Goal: Task Accomplishment & Management: Complete application form

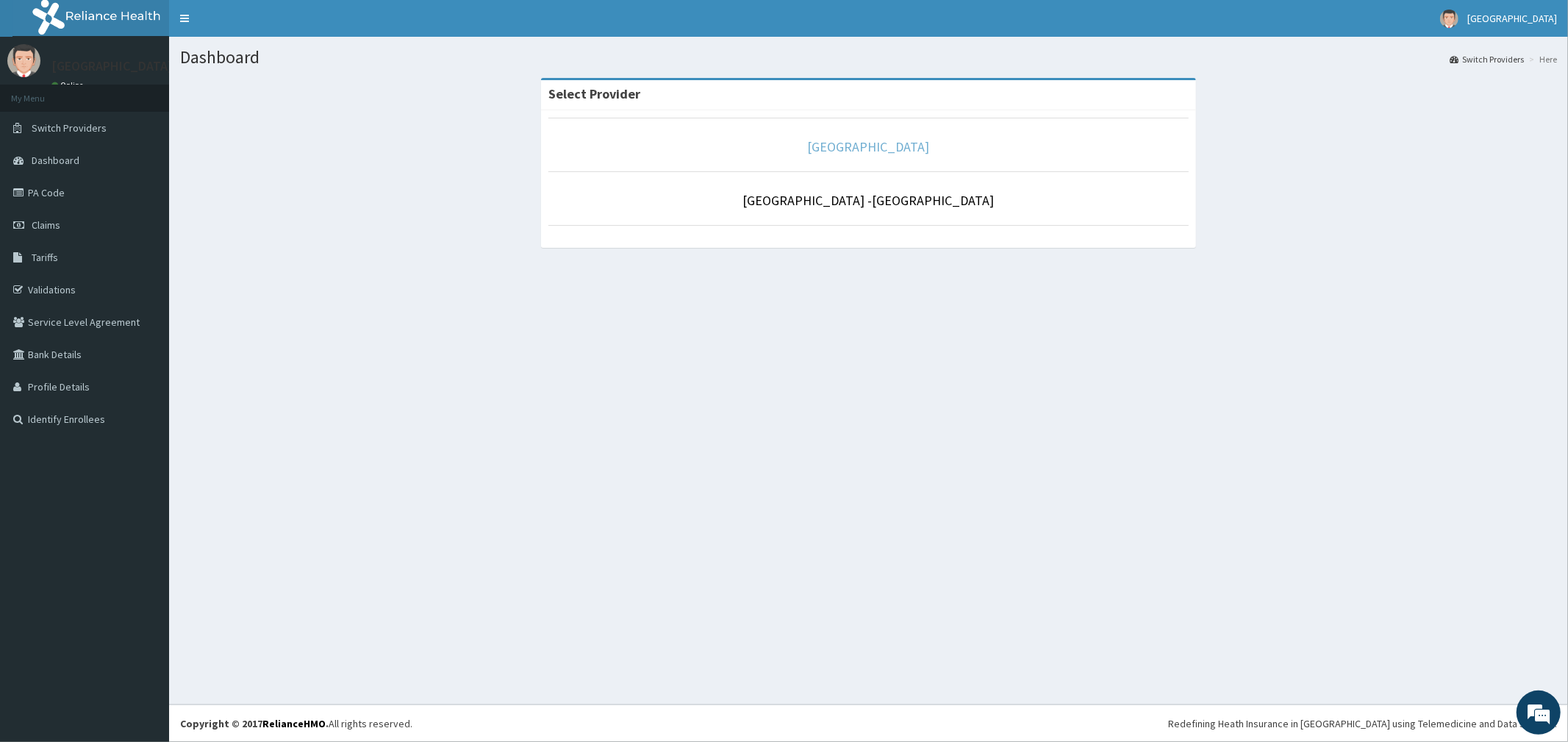
click at [899, 151] on link "[GEOGRAPHIC_DATA]" at bounding box center [868, 147] width 122 height 17
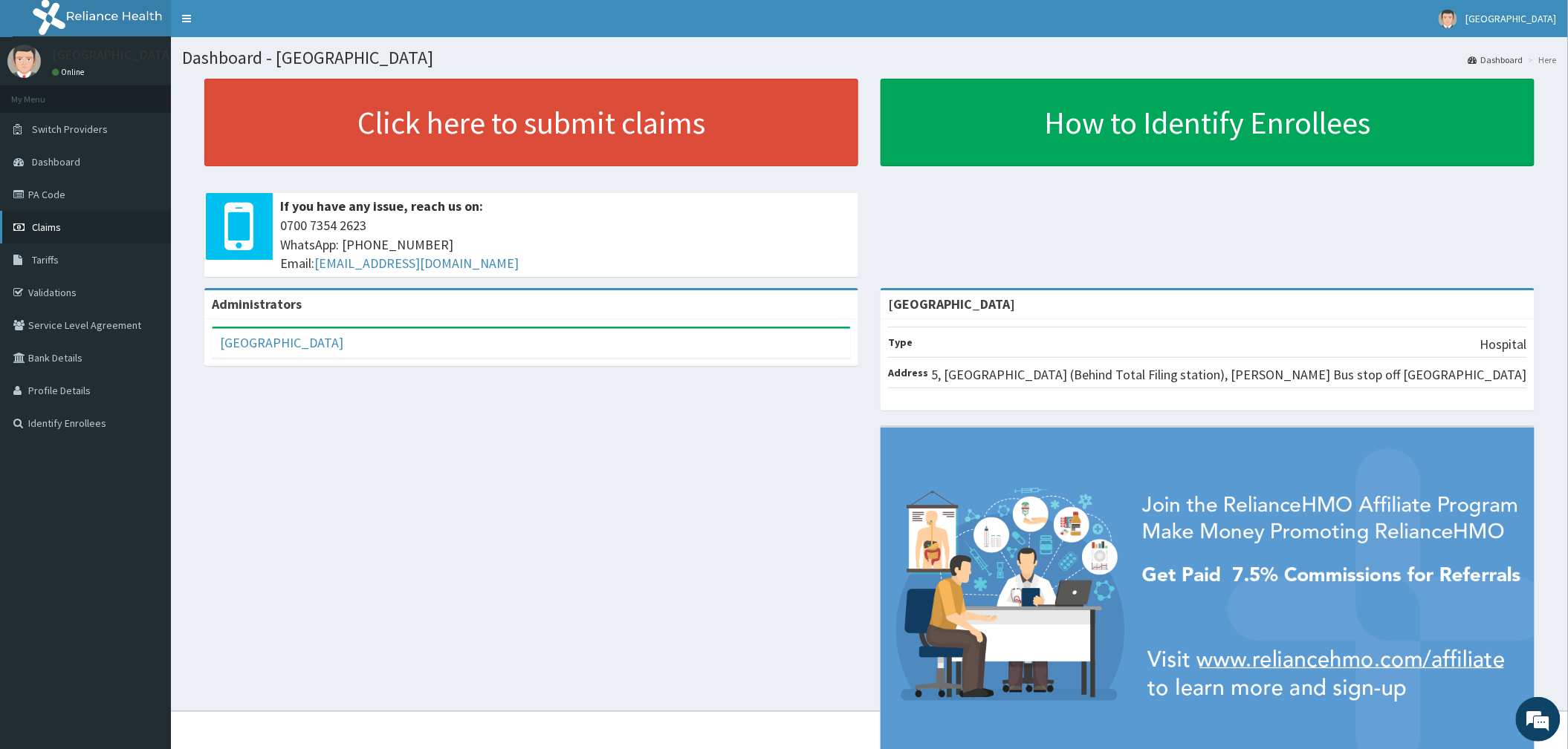
click at [34, 229] on span "Claims" at bounding box center [46, 227] width 29 height 13
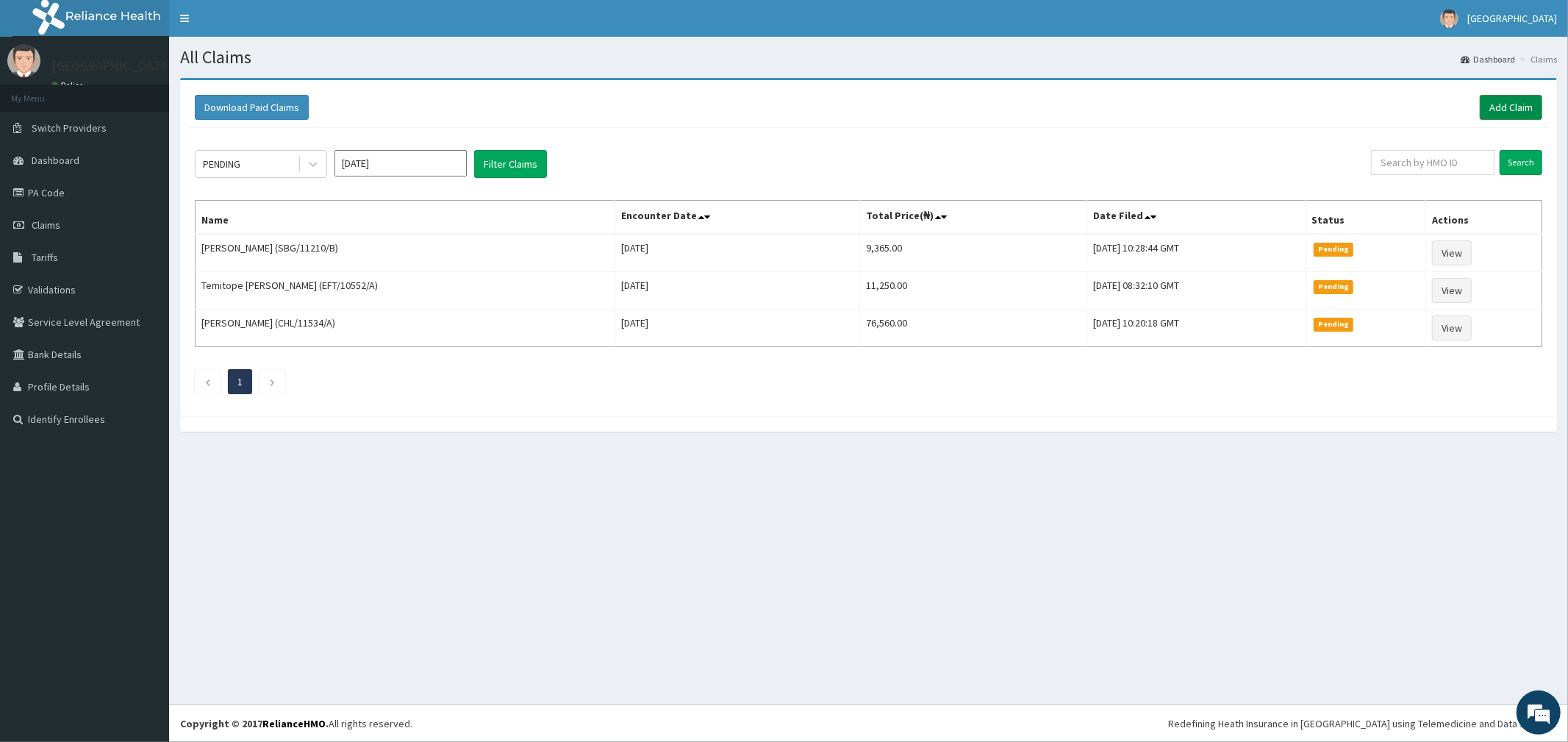
click at [1502, 114] on link "Add Claim" at bounding box center [1511, 107] width 62 height 25
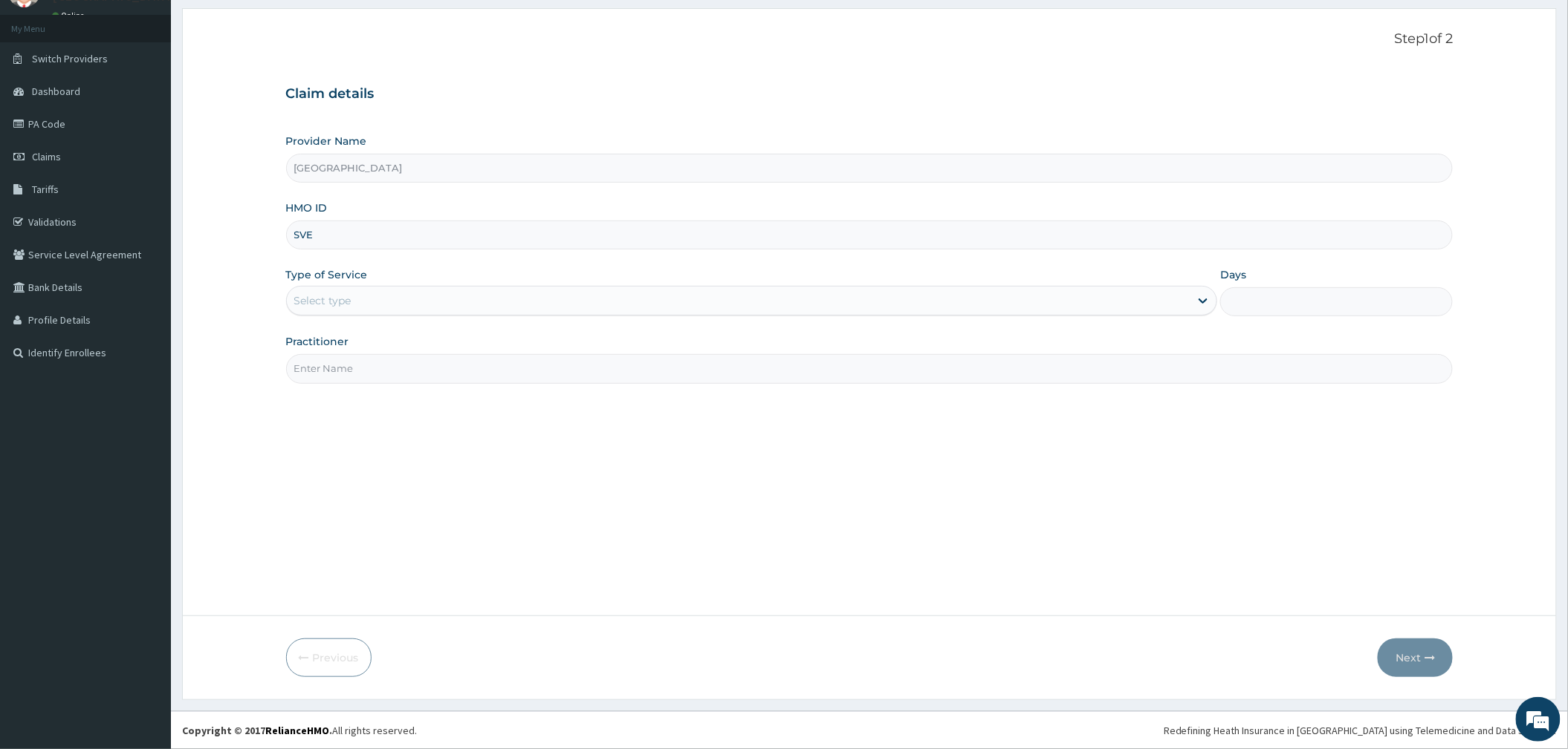
type input "SVE/10019/A"
click at [355, 310] on div "Select type" at bounding box center [738, 301] width 903 height 24
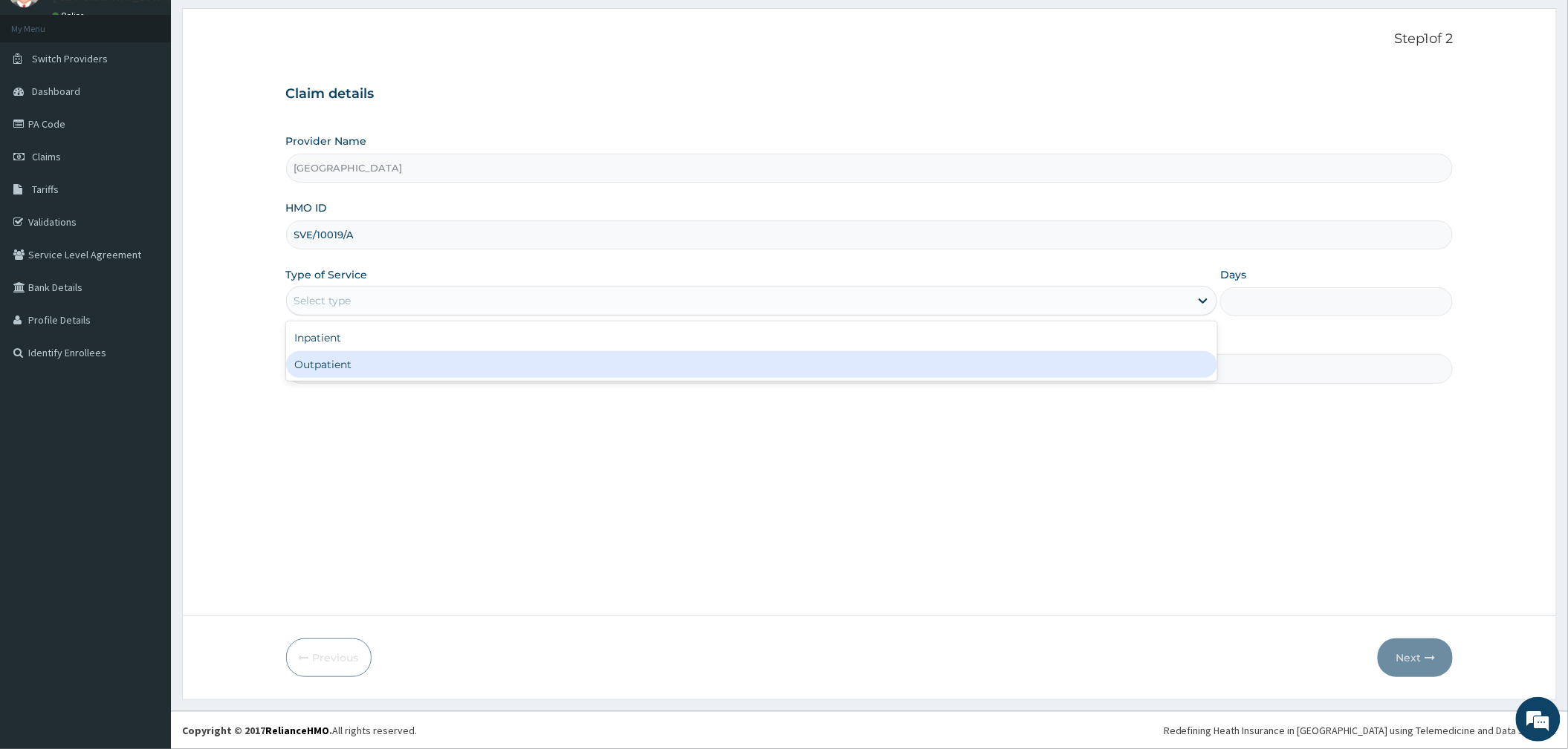
click at [333, 360] on div "Outpatient" at bounding box center [752, 365] width 931 height 27
type input "1"
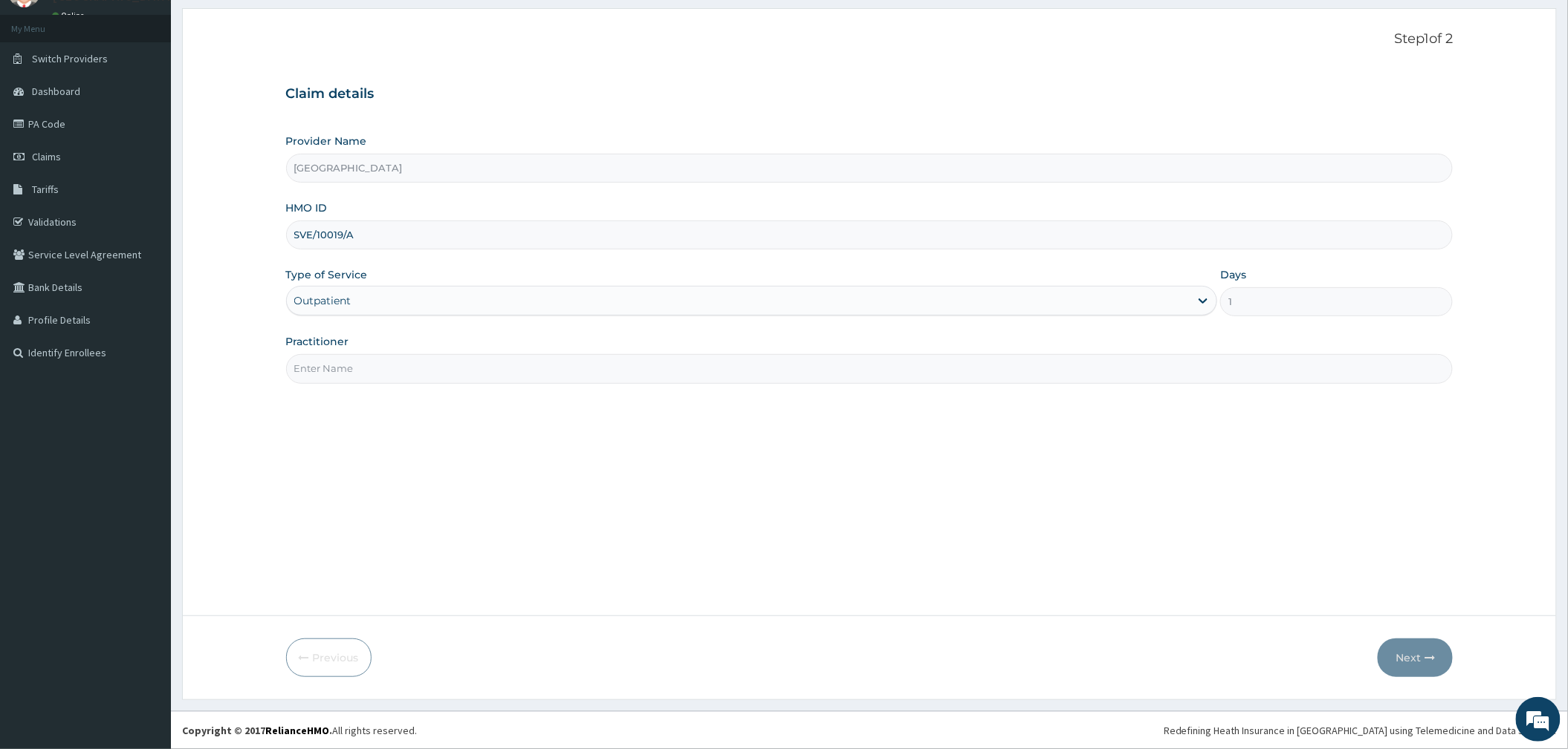
click at [333, 370] on input "Practitioner" at bounding box center [870, 369] width 1167 height 29
type input "[PERSON_NAME]"
click at [1426, 653] on icon "button" at bounding box center [1429, 658] width 10 height 10
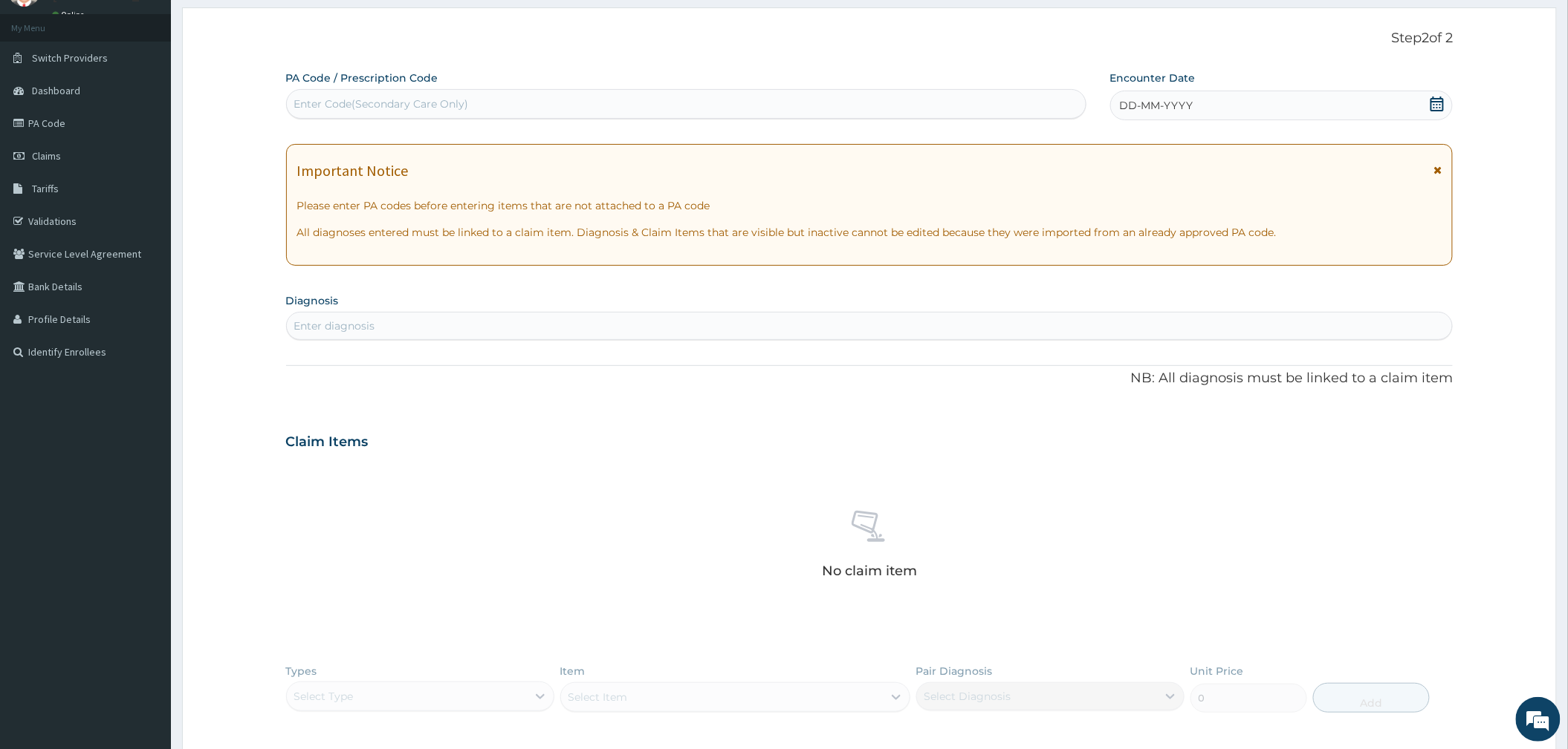
click at [1434, 102] on icon at bounding box center [1437, 104] width 15 height 15
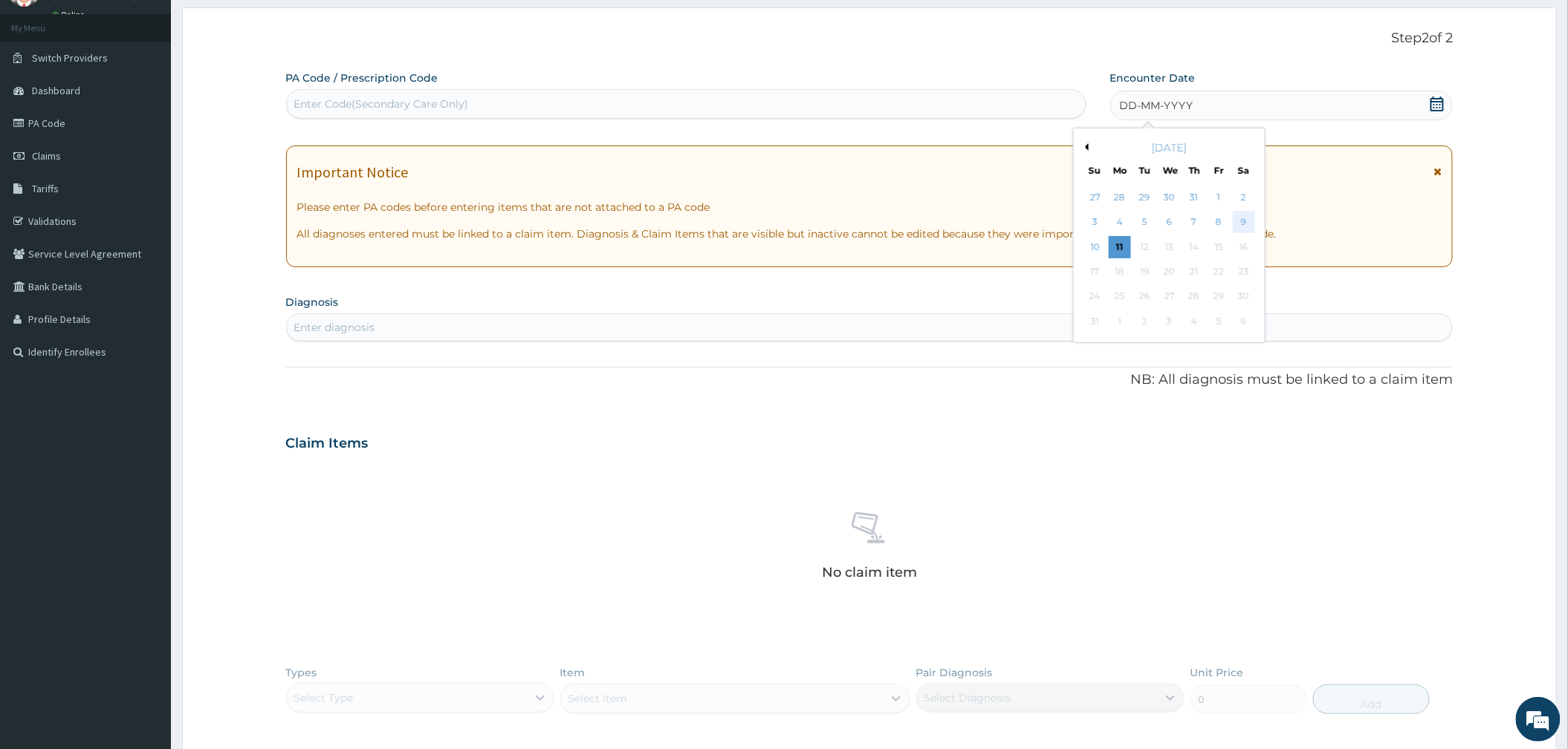
click at [1246, 222] on div "9" at bounding box center [1243, 222] width 22 height 22
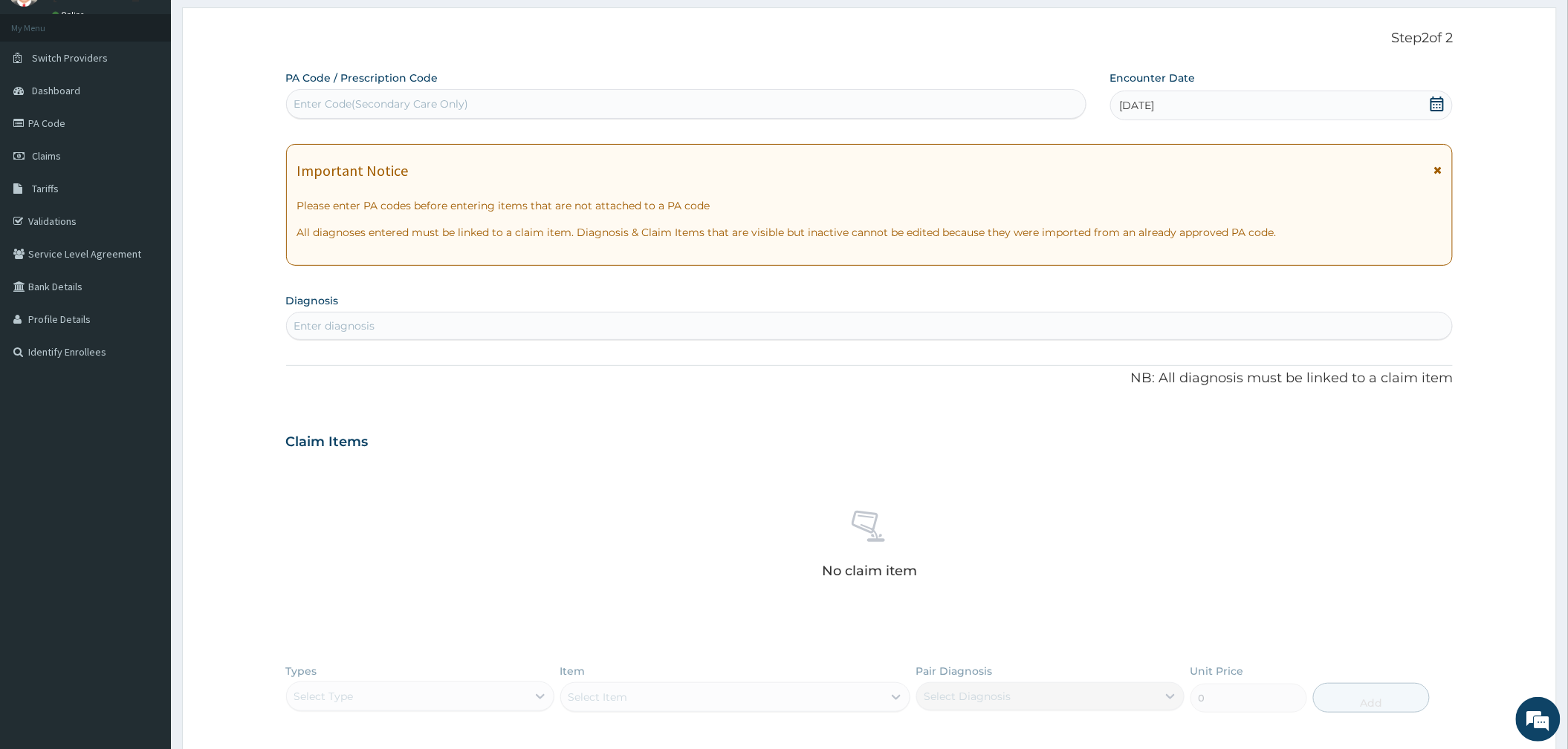
click at [337, 330] on div "Enter diagnosis" at bounding box center [334, 325] width 81 height 15
type input "PLASMO"
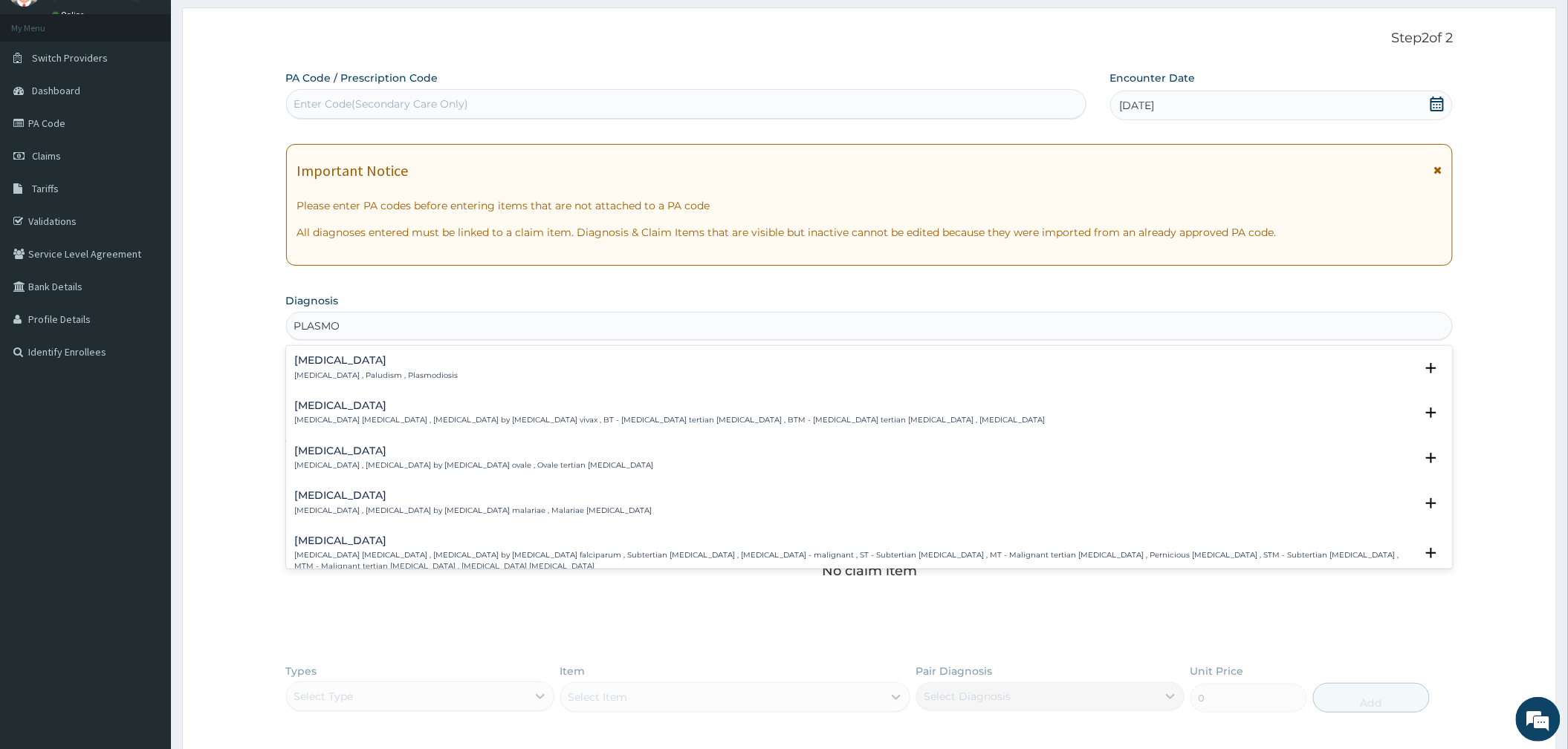
click at [322, 360] on h4 "[MEDICAL_DATA]" at bounding box center [377, 361] width 164 height 11
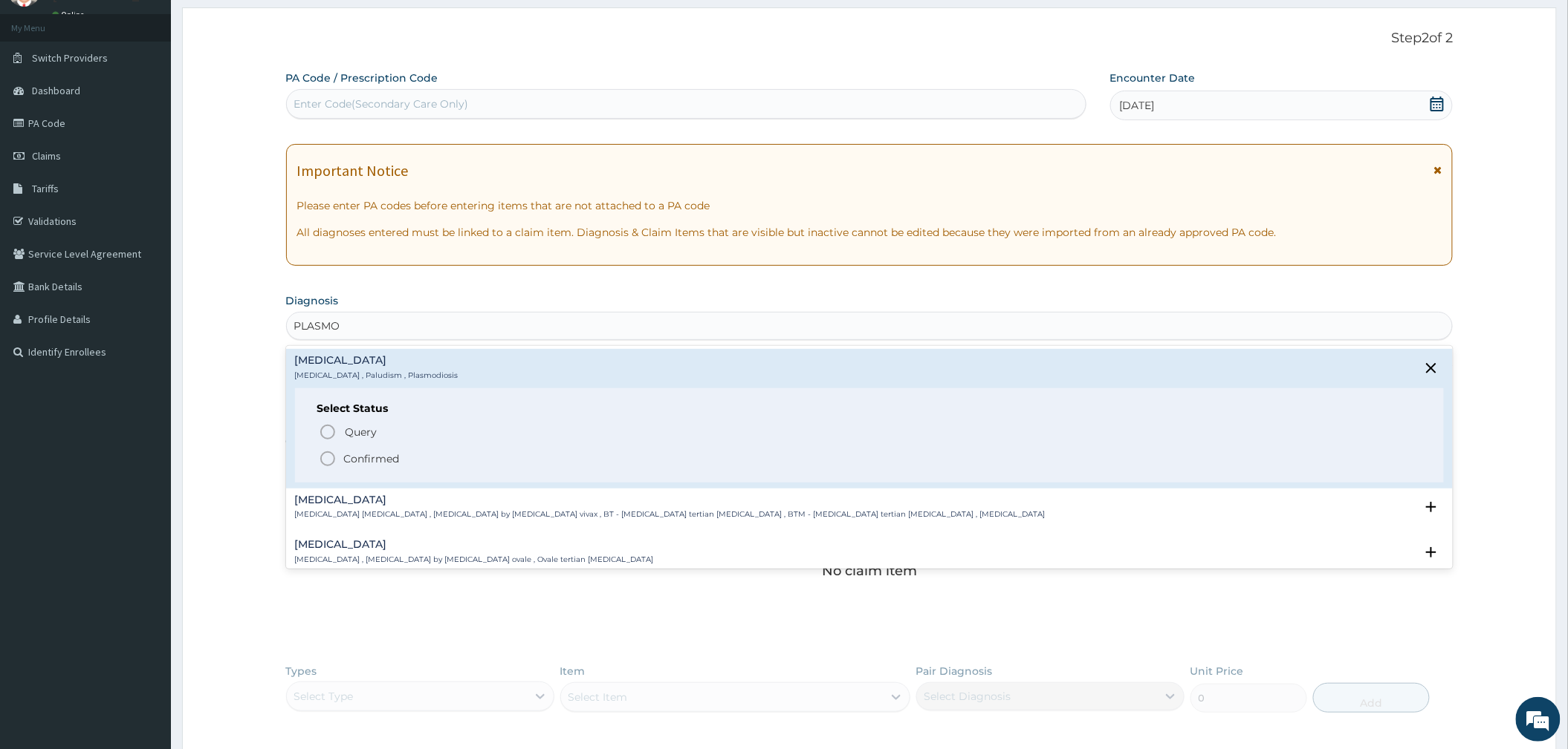
click at [352, 450] on span "Confirmed" at bounding box center [870, 459] width 1103 height 18
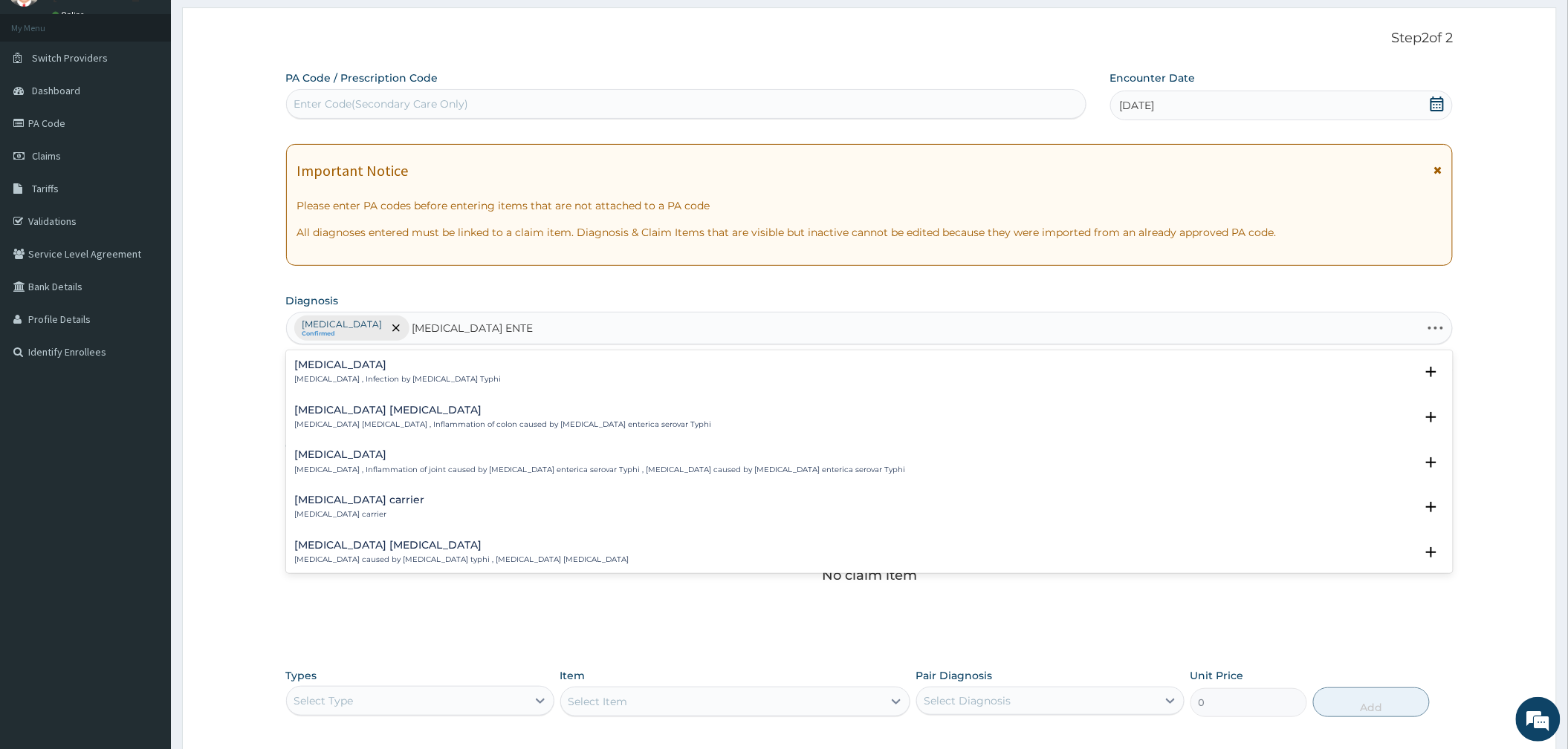
type input "[MEDICAL_DATA] ENTERIT"
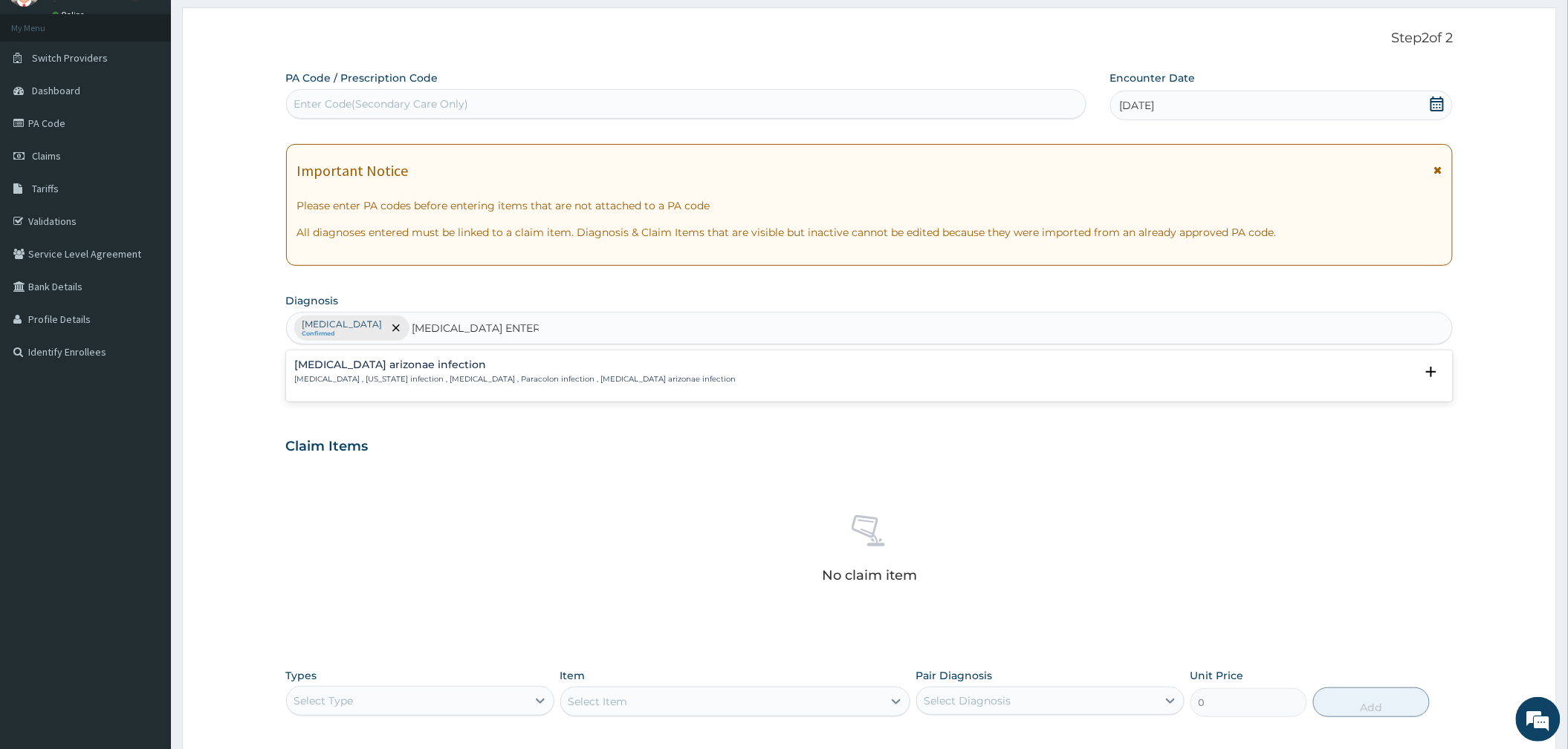
click at [393, 366] on h4 "[MEDICAL_DATA] arizonae infection" at bounding box center [515, 365] width 441 height 11
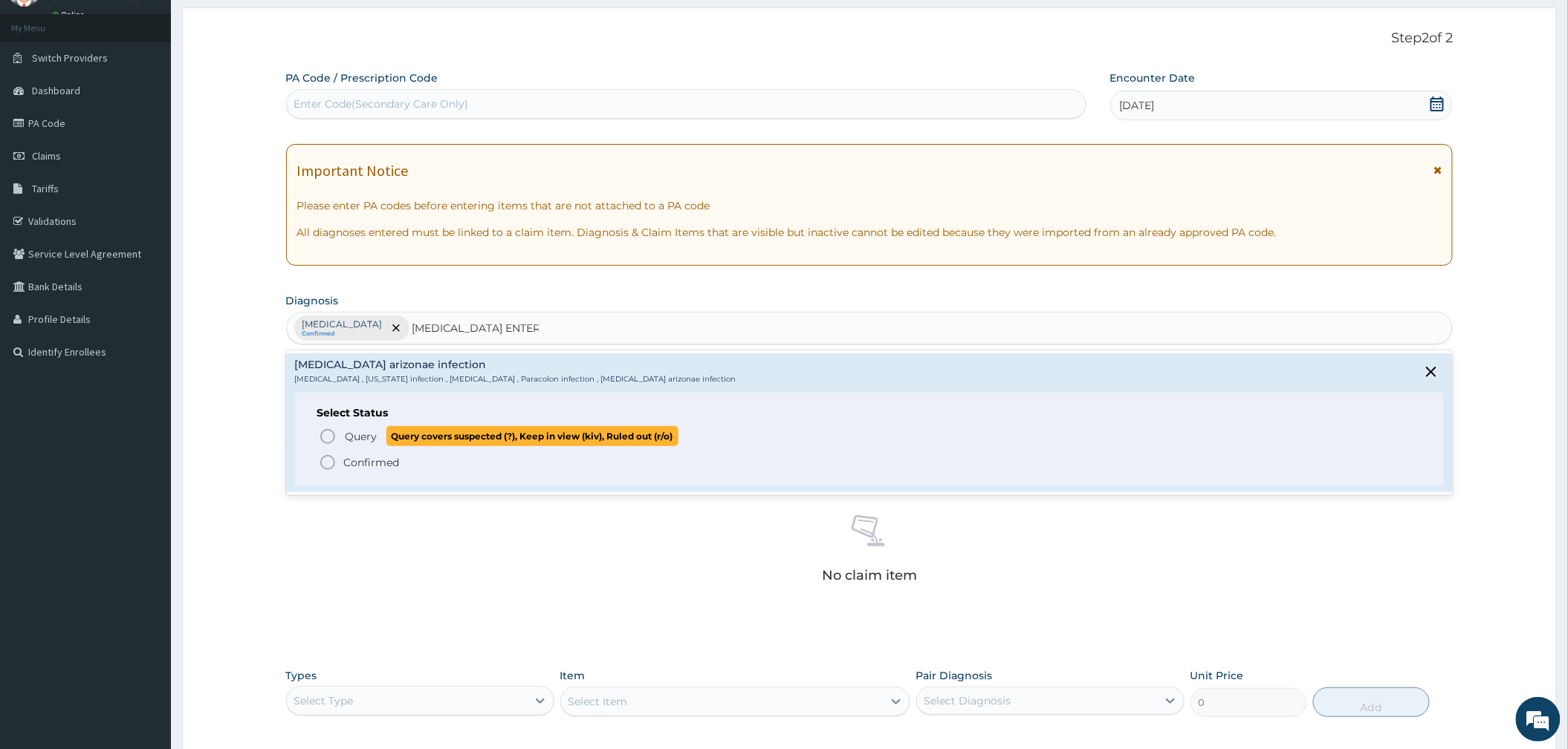
click at [361, 435] on span "Query" at bounding box center [361, 436] width 32 height 15
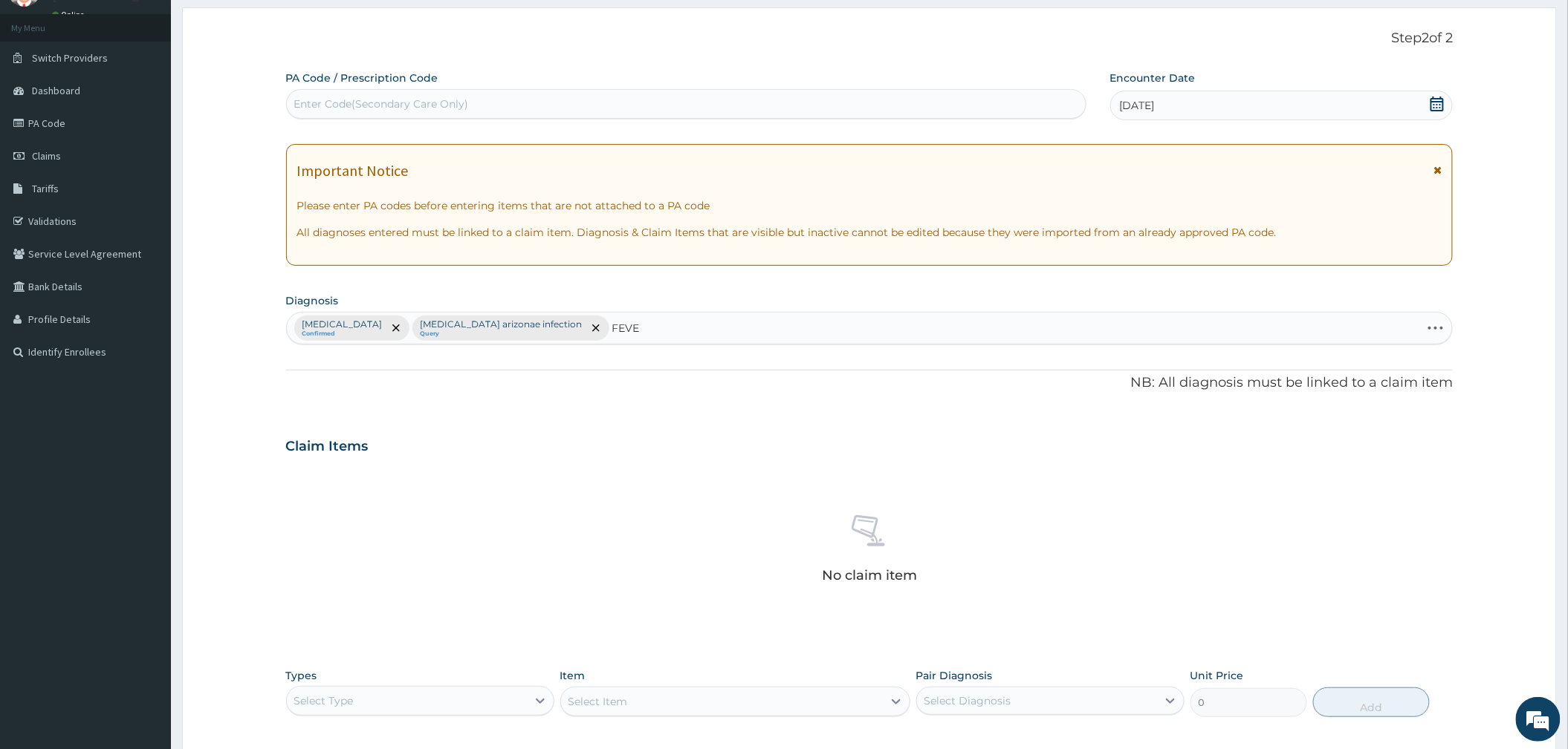
type input "FEVER"
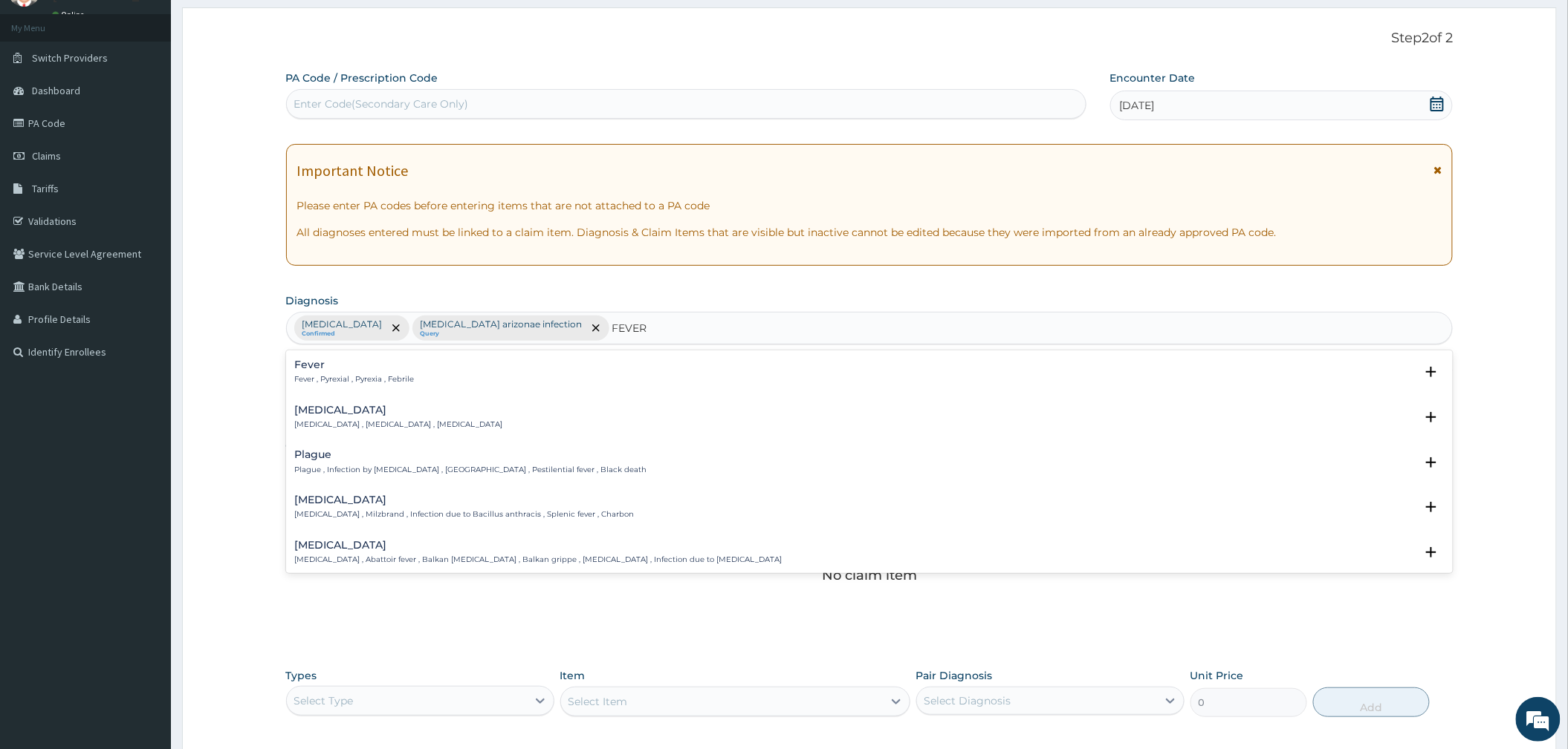
click at [287, 377] on div "Fever Fever , Pyrexial , Pyrexia , Febrile Select Status Query Query covers sus…" at bounding box center [870, 376] width 1167 height 46
click at [324, 377] on p "Fever , Pyrexial , Pyrexia , Febrile" at bounding box center [355, 379] width 120 height 10
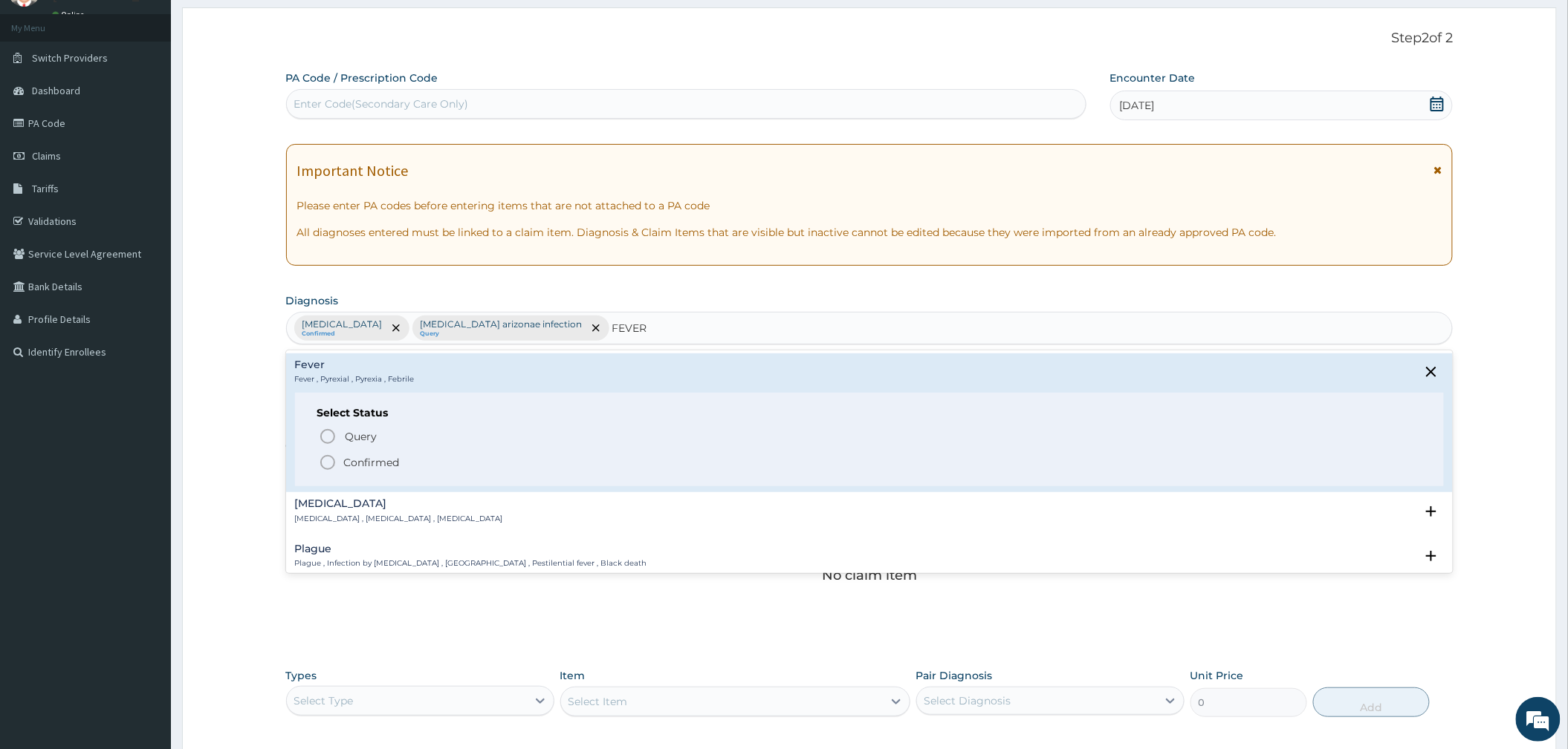
click at [357, 461] on p "Confirmed" at bounding box center [371, 462] width 56 height 15
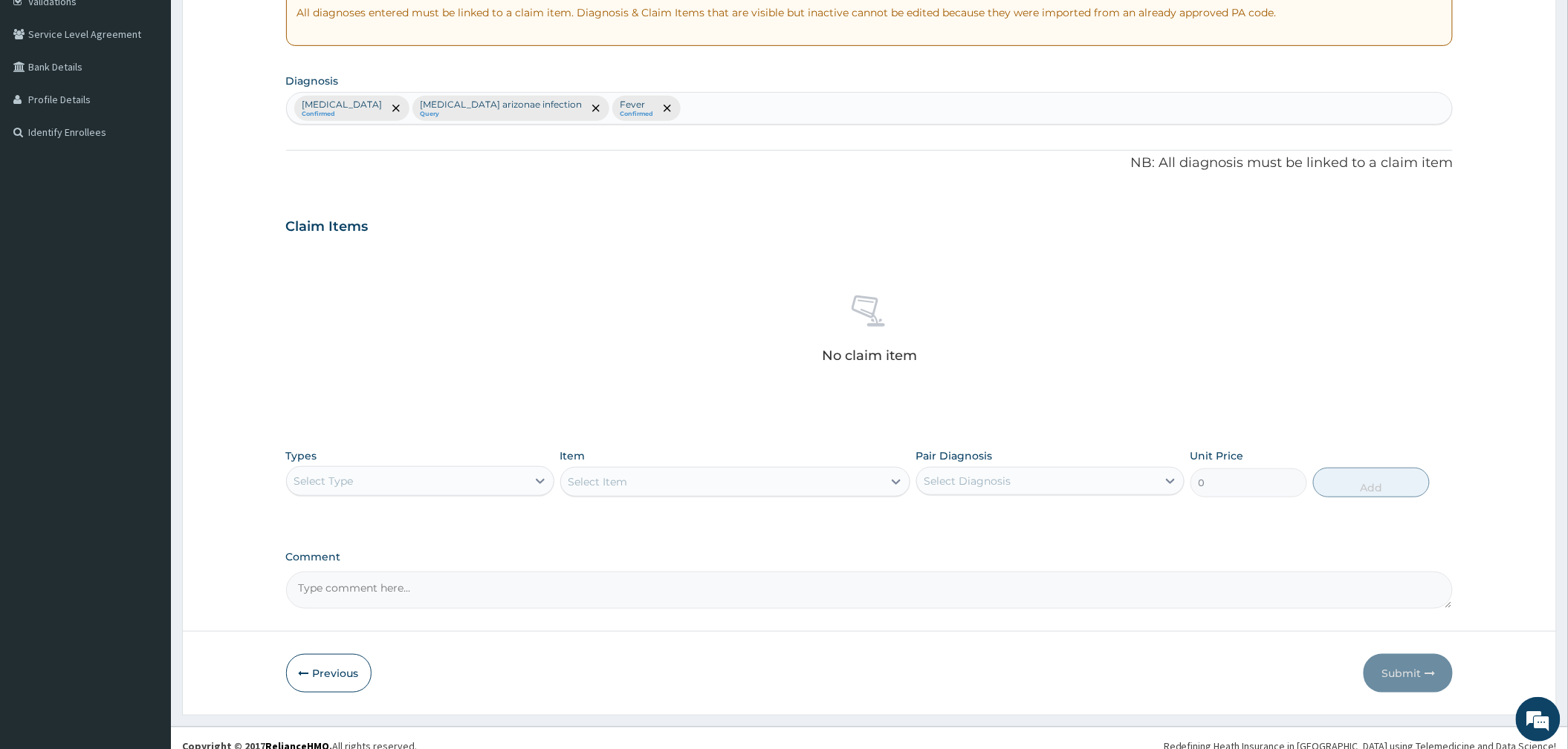
scroll to position [309, 0]
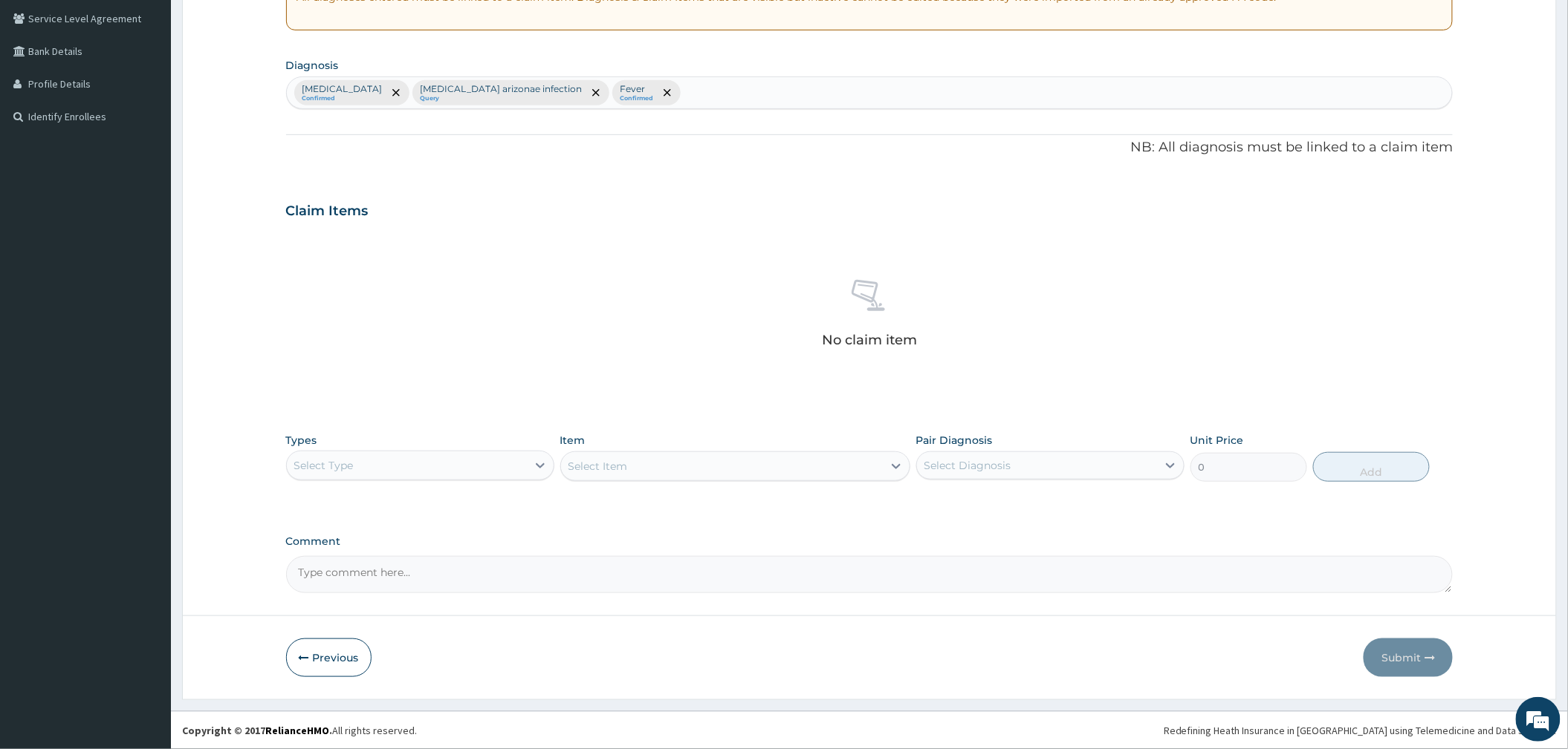
click at [447, 454] on div "Select Type" at bounding box center [407, 465] width 240 height 24
click at [364, 551] on div "Procedures" at bounding box center [420, 556] width 268 height 27
click at [997, 472] on div "Select Diagnosis" at bounding box center [1036, 465] width 240 height 24
click at [952, 509] on div "[MEDICAL_DATA]" at bounding box center [1050, 504] width 268 height 31
checkbox input "true"
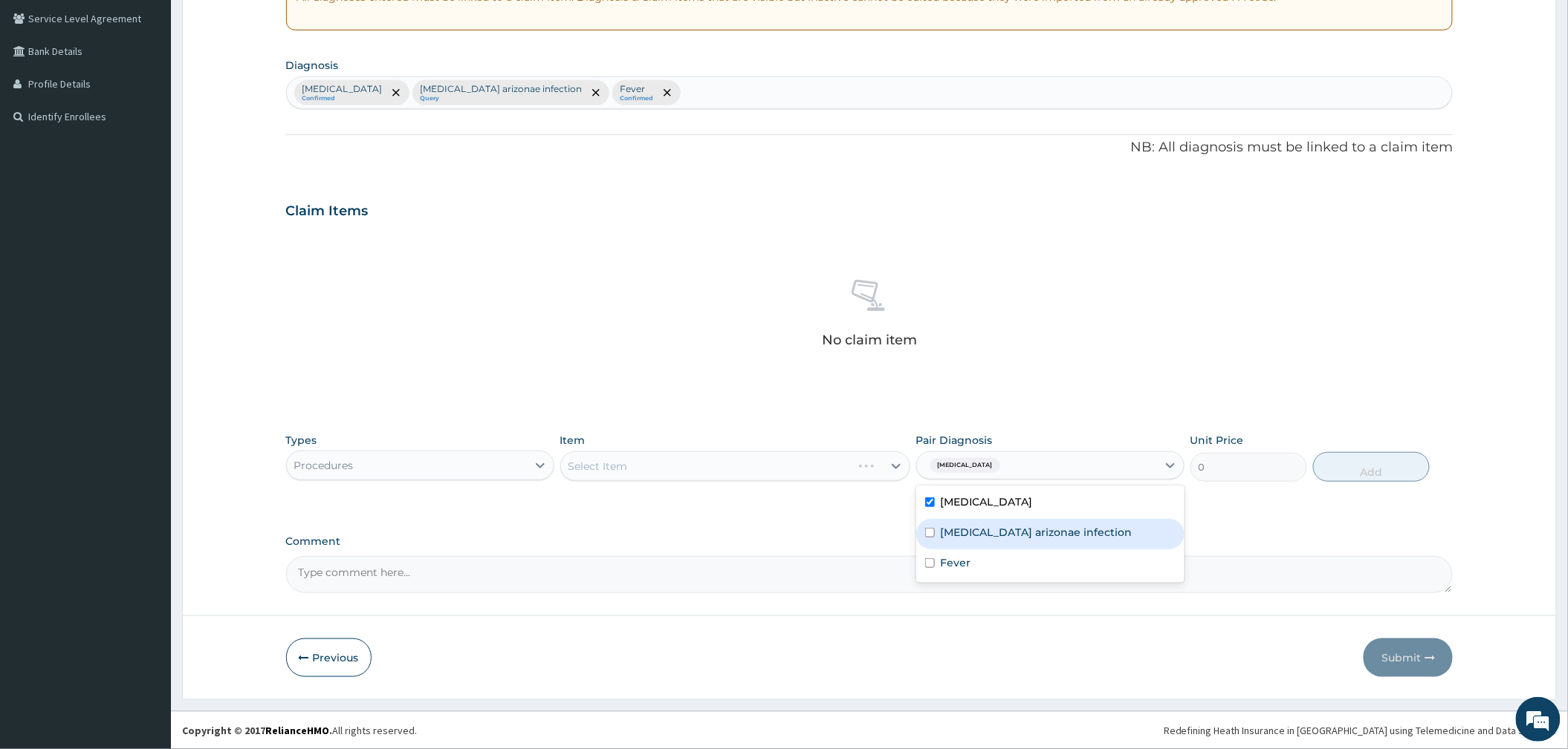
click at [948, 533] on label "[MEDICAL_DATA] arizonae infection" at bounding box center [1036, 532] width 192 height 15
checkbox input "true"
click at [947, 559] on label "Fever" at bounding box center [955, 563] width 31 height 15
checkbox input "true"
click at [734, 449] on div "Item Select Item" at bounding box center [734, 457] width 350 height 49
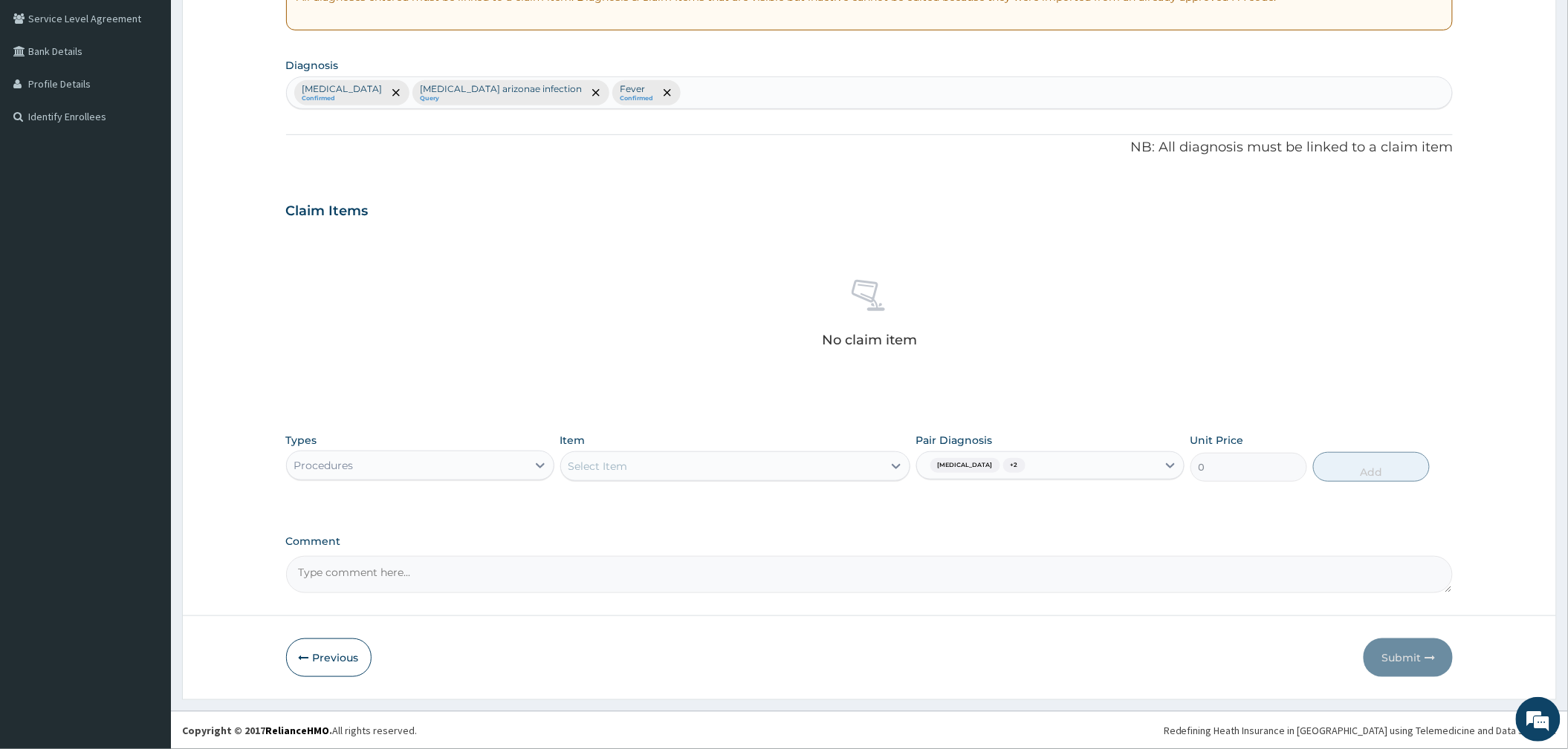
click at [730, 471] on div "Select Item" at bounding box center [721, 466] width 322 height 24
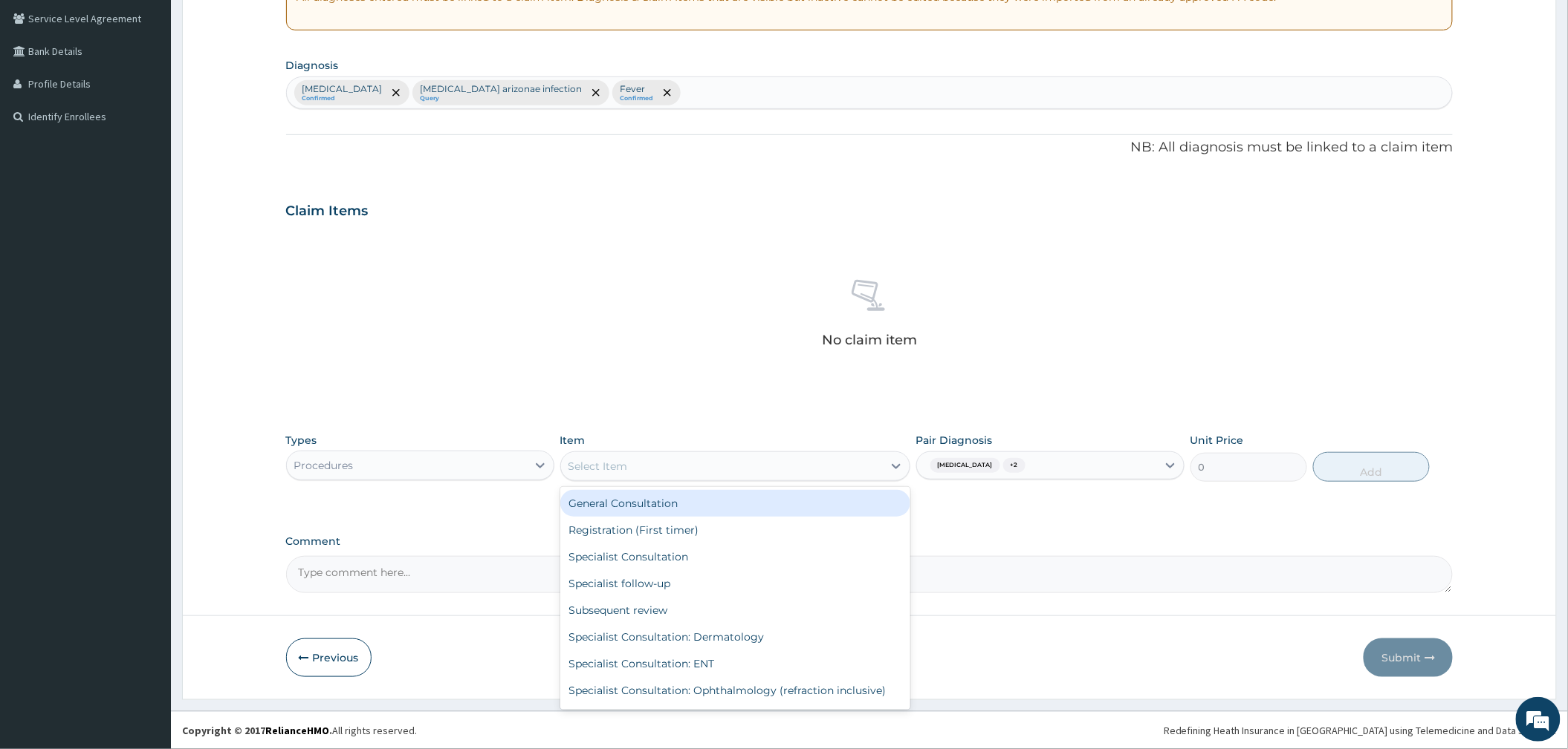
drag, startPoint x: 685, startPoint y: 511, endPoint x: 1000, endPoint y: 529, distance: 315.5
click at [684, 511] on div "General Consultation" at bounding box center [734, 504] width 350 height 27
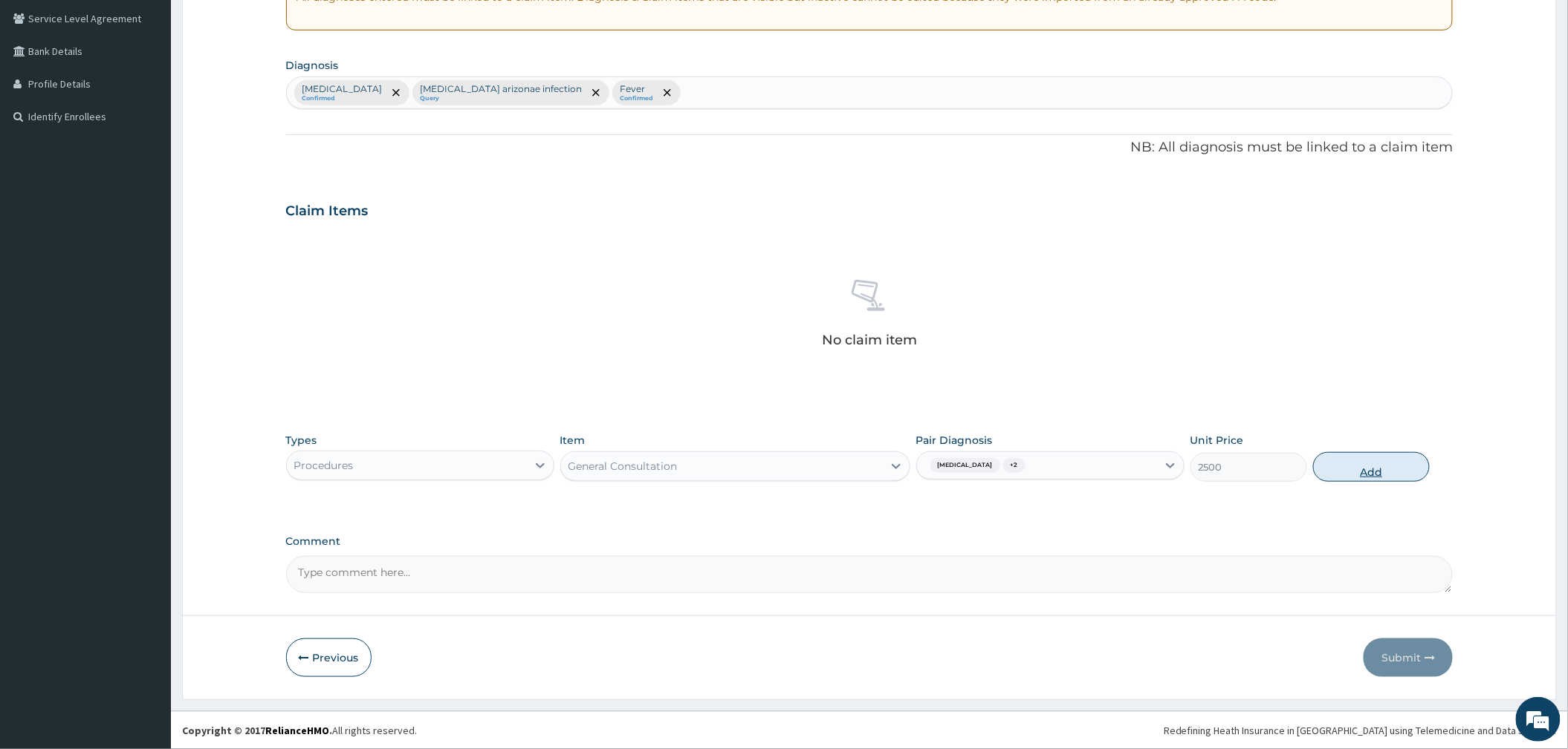
click at [1369, 479] on button "Add" at bounding box center [1371, 467] width 116 height 30
type input "0"
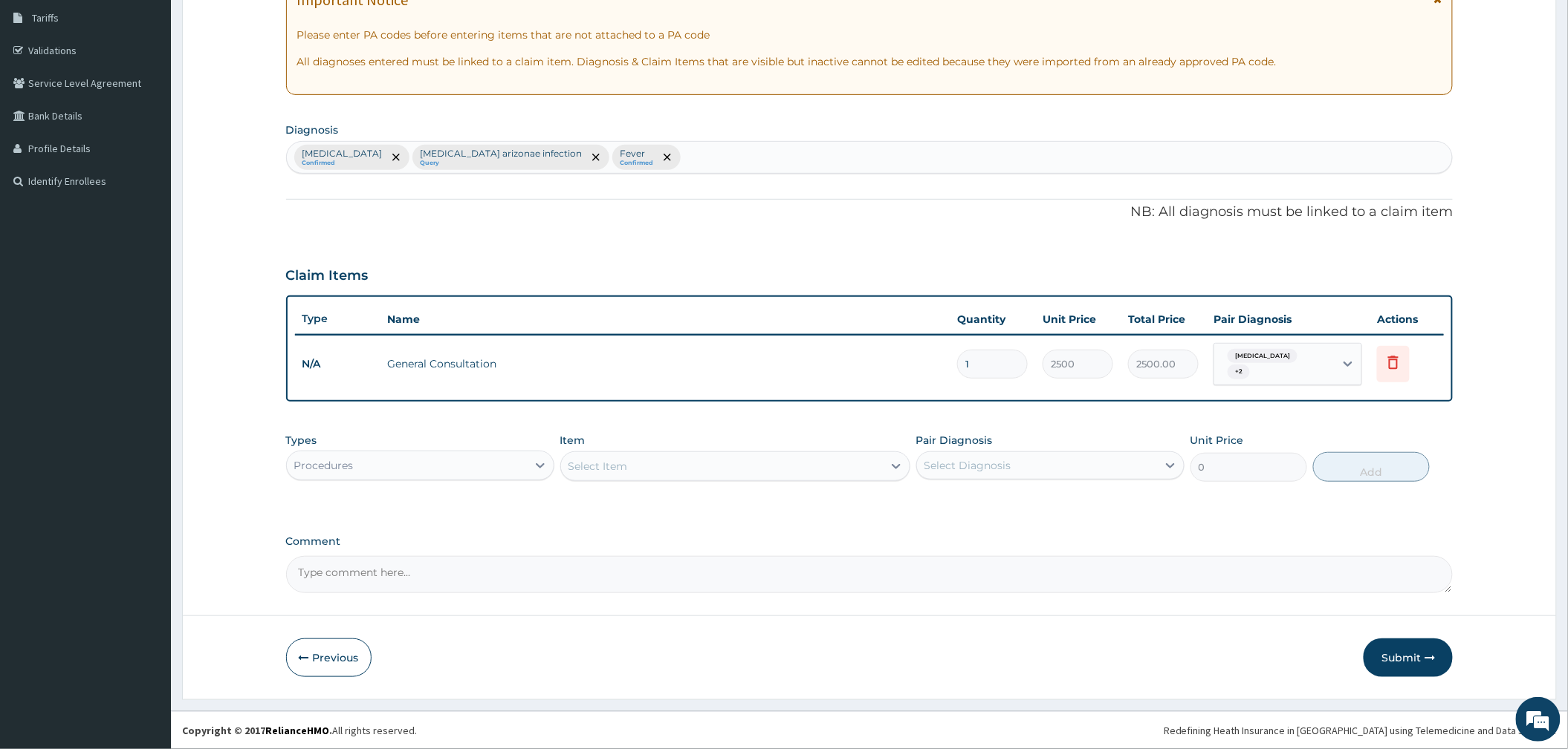
scroll to position [236, 0]
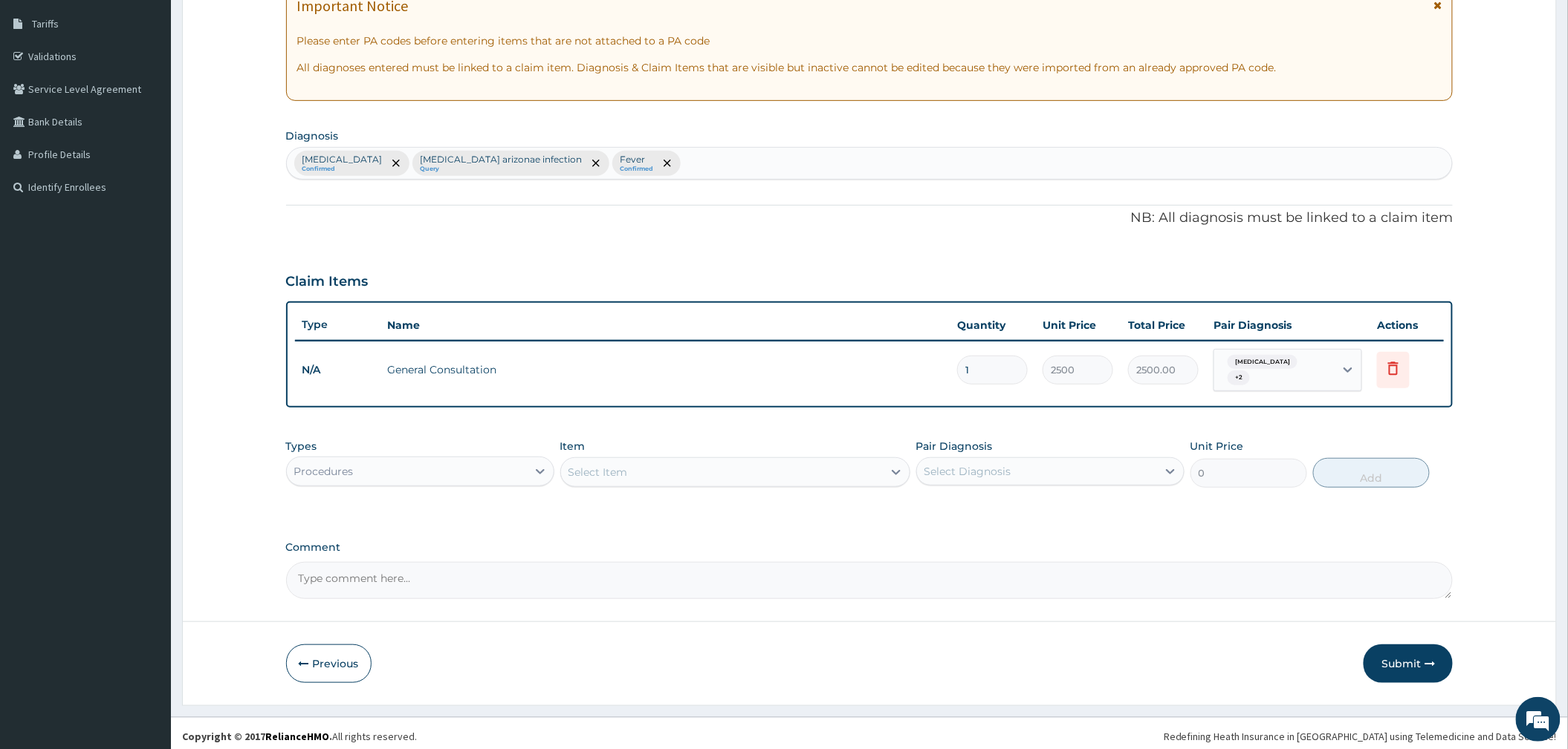
click at [437, 464] on div "Procedures" at bounding box center [407, 472] width 240 height 24
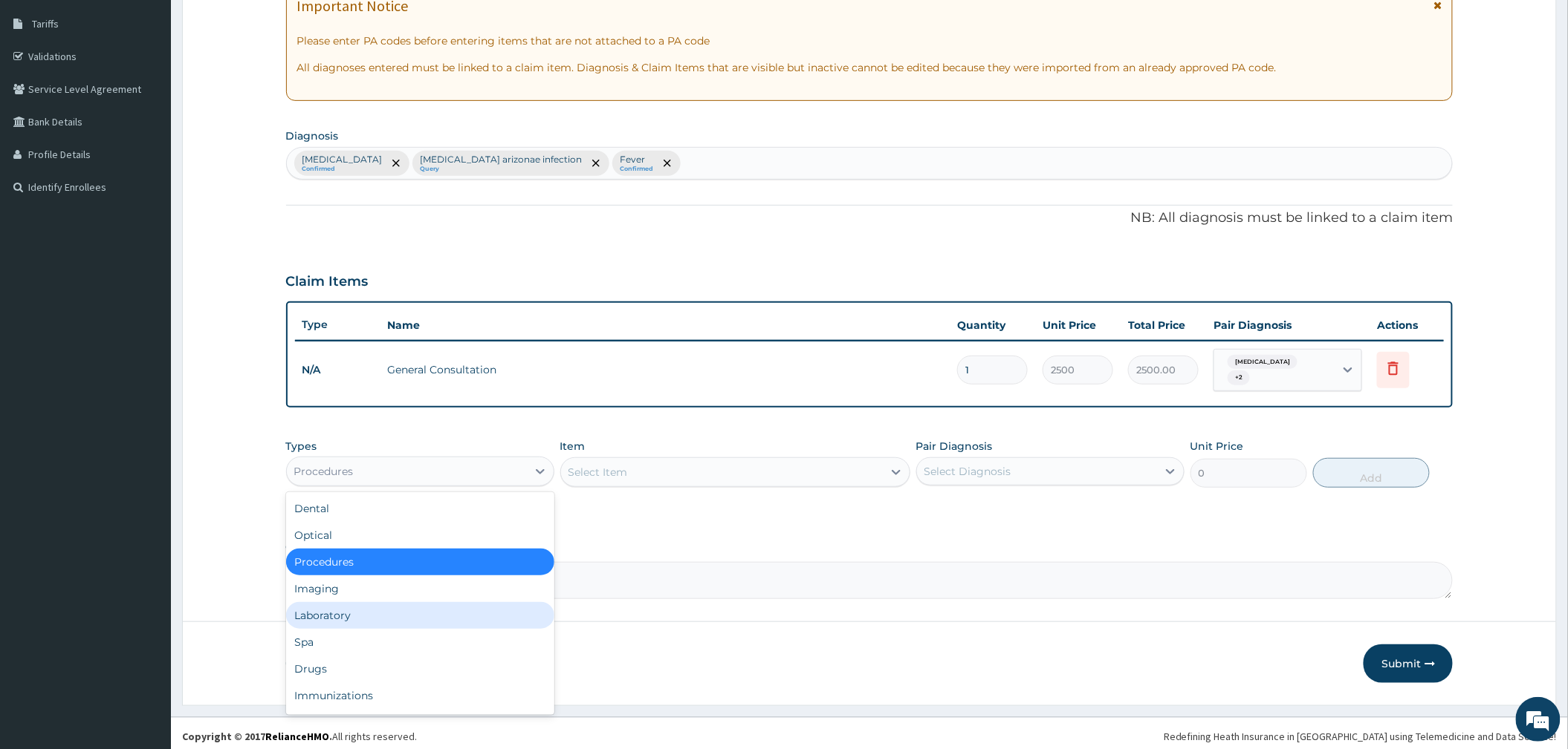
click at [358, 606] on div "Laboratory" at bounding box center [420, 615] width 268 height 27
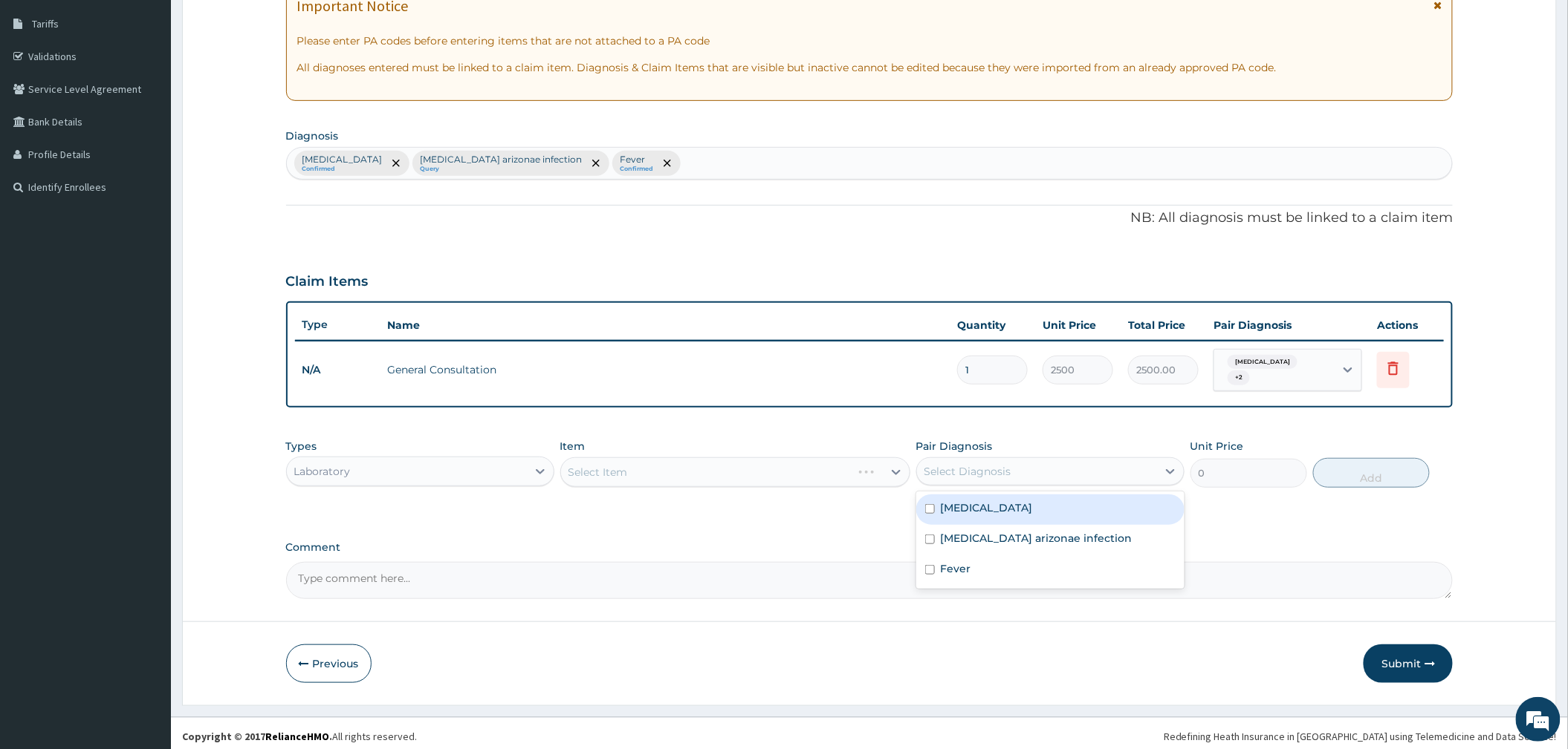
click at [947, 465] on div "Select Diagnosis" at bounding box center [967, 472] width 87 height 15
click at [960, 501] on label "[MEDICAL_DATA]" at bounding box center [986, 508] width 92 height 15
checkbox input "true"
click at [789, 461] on div "Select Item" at bounding box center [721, 472] width 322 height 24
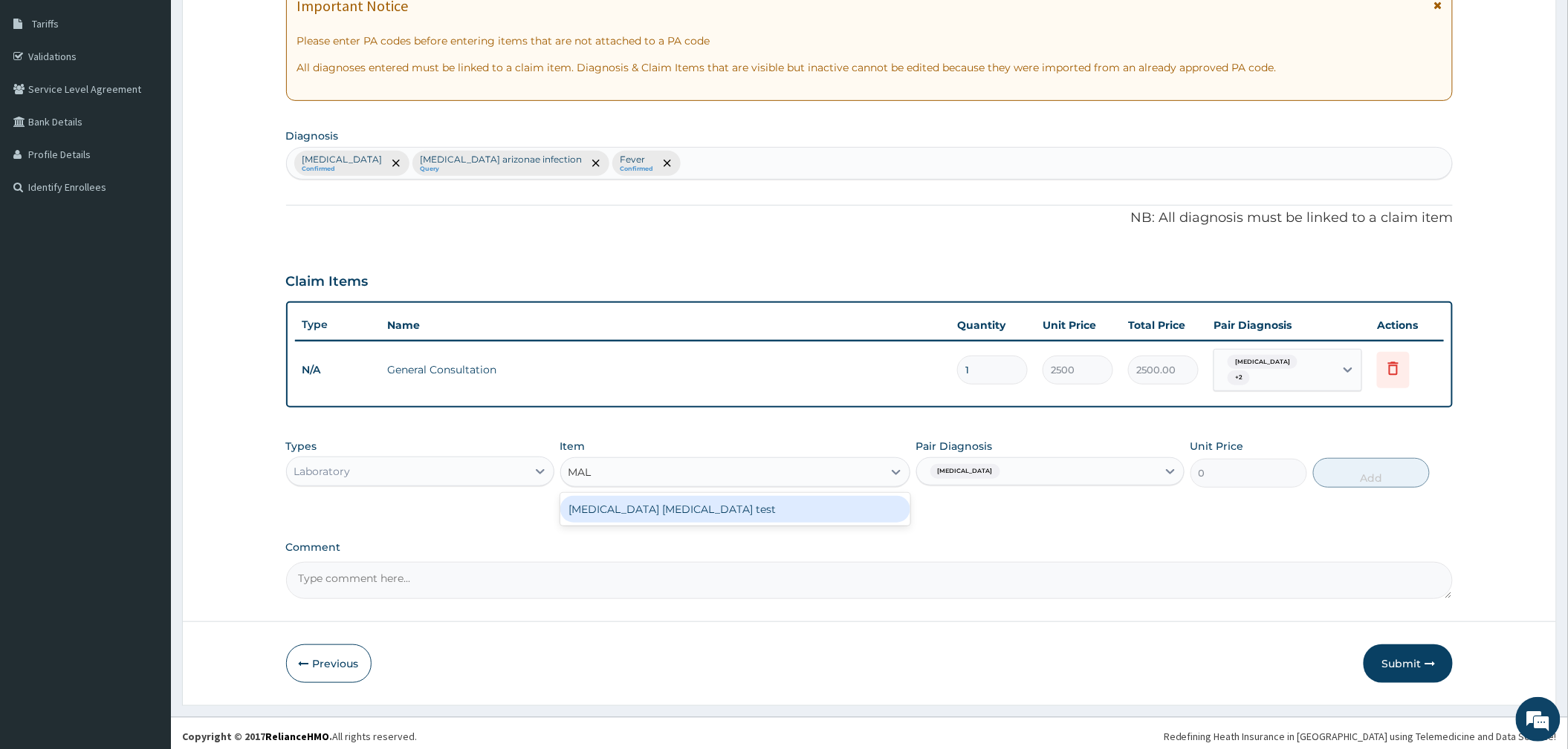
type input "MALA"
click at [759, 497] on div "[MEDICAL_DATA] [MEDICAL_DATA] test" at bounding box center [734, 509] width 350 height 27
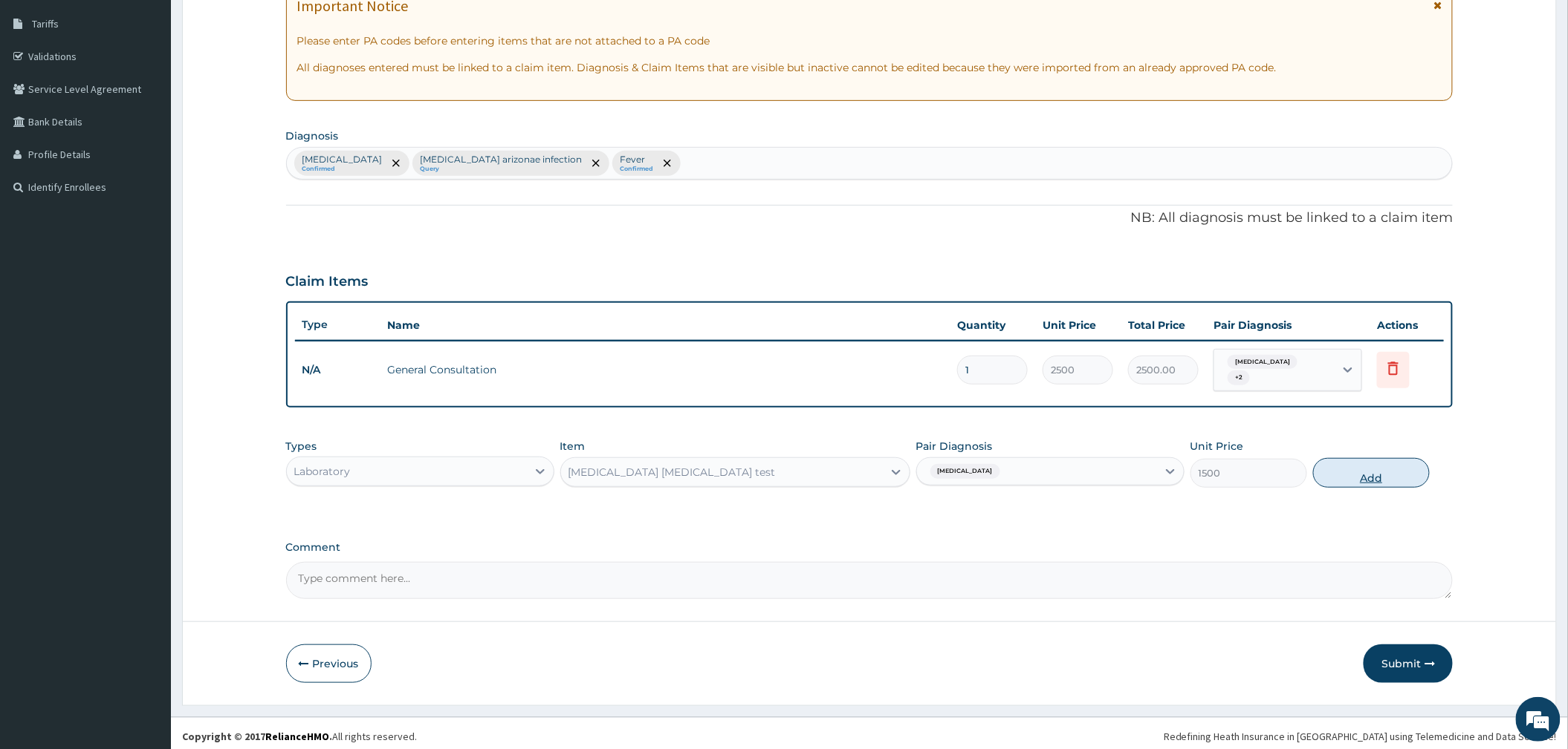
click at [1327, 476] on button "Add" at bounding box center [1371, 473] width 116 height 30
type input "0"
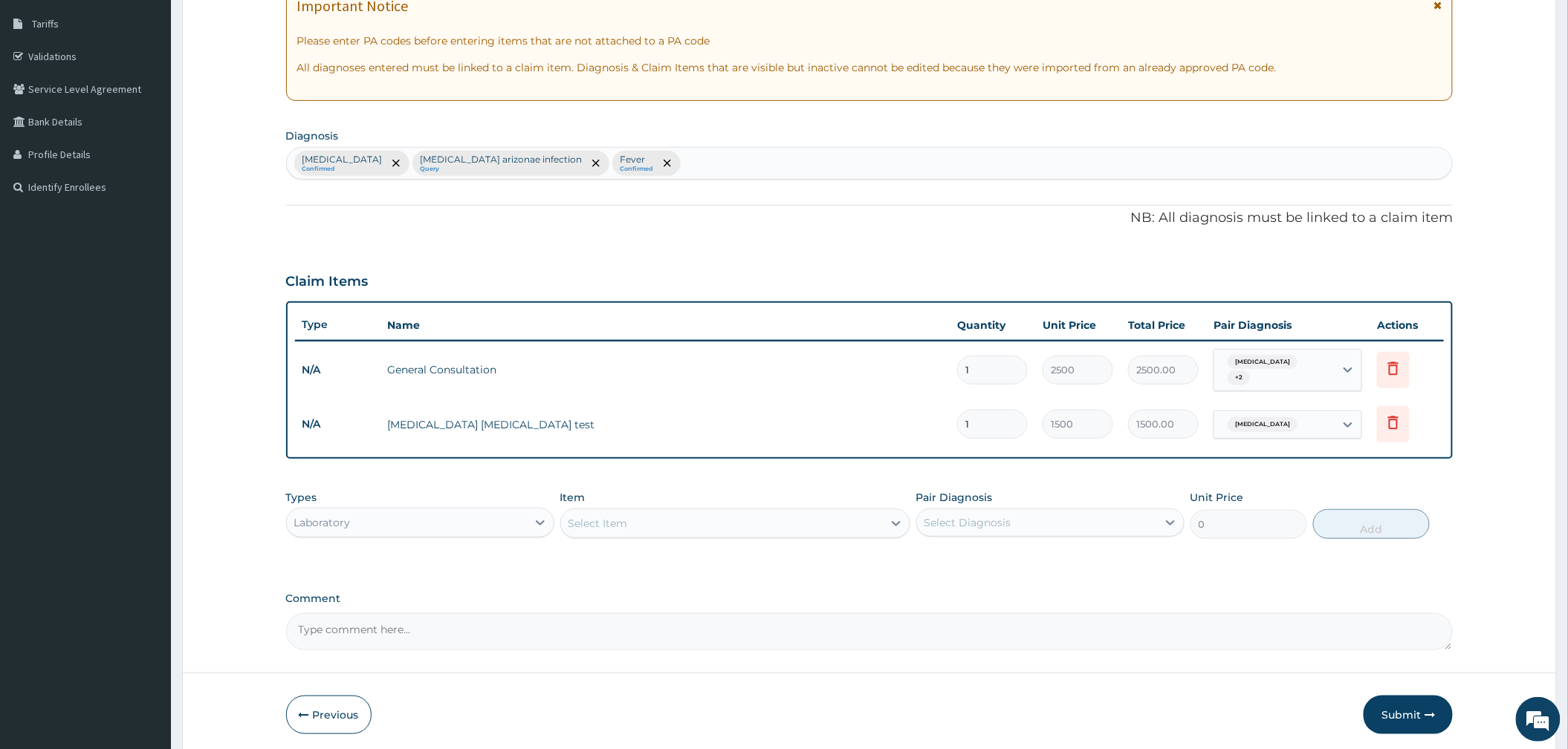
click at [725, 544] on div "Types Laboratory Item Select Item Pair Diagnosis Select Diagnosis Unit Price 0 …" at bounding box center [870, 526] width 1167 height 86
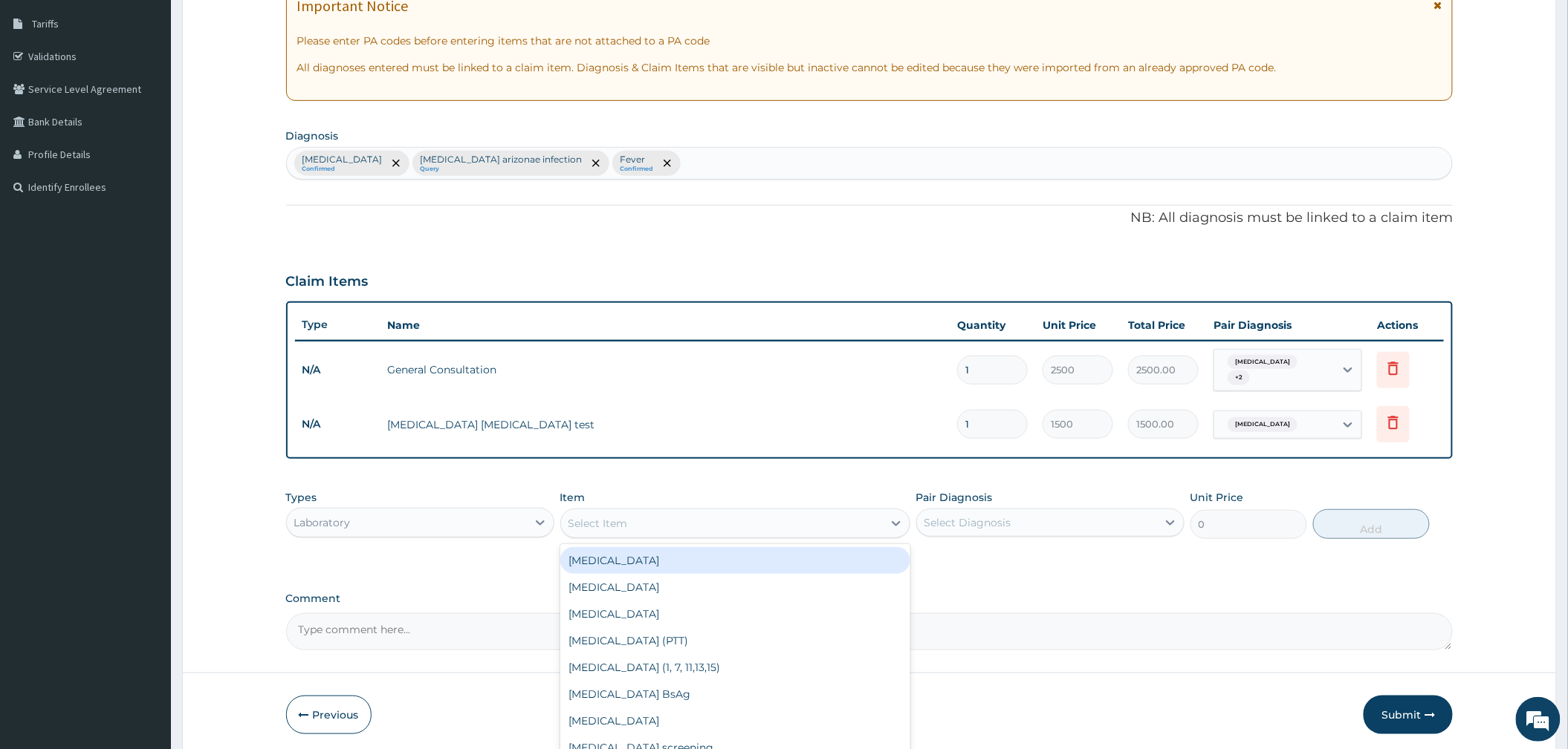
click at [706, 512] on div "Select Item" at bounding box center [721, 523] width 322 height 24
type input "FBC"
click at [679, 560] on div "FBC" at bounding box center [734, 560] width 350 height 27
type input "2500"
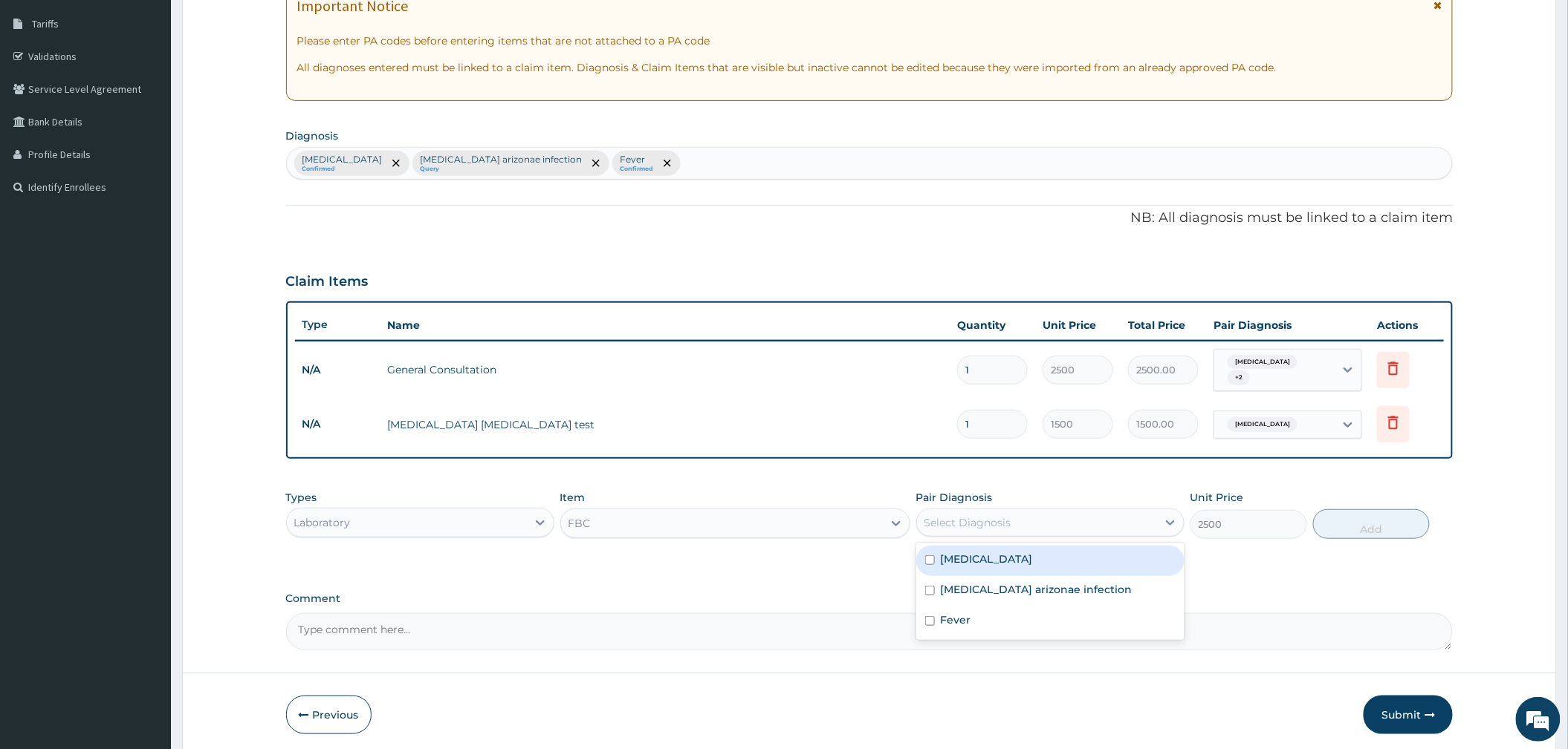
click at [982, 516] on div "Select Diagnosis" at bounding box center [967, 523] width 87 height 15
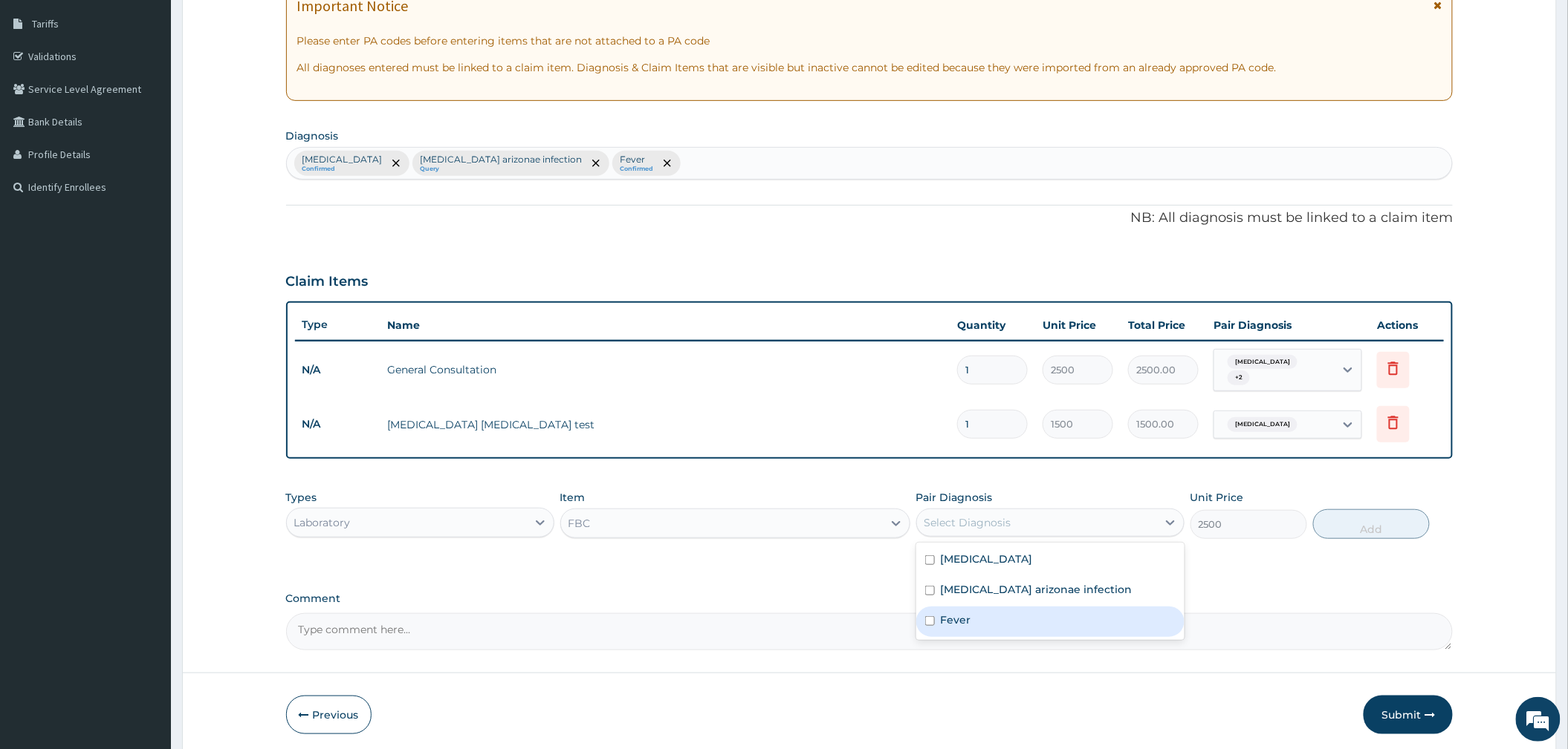
click at [964, 618] on label "Fever" at bounding box center [955, 620] width 31 height 15
checkbox input "true"
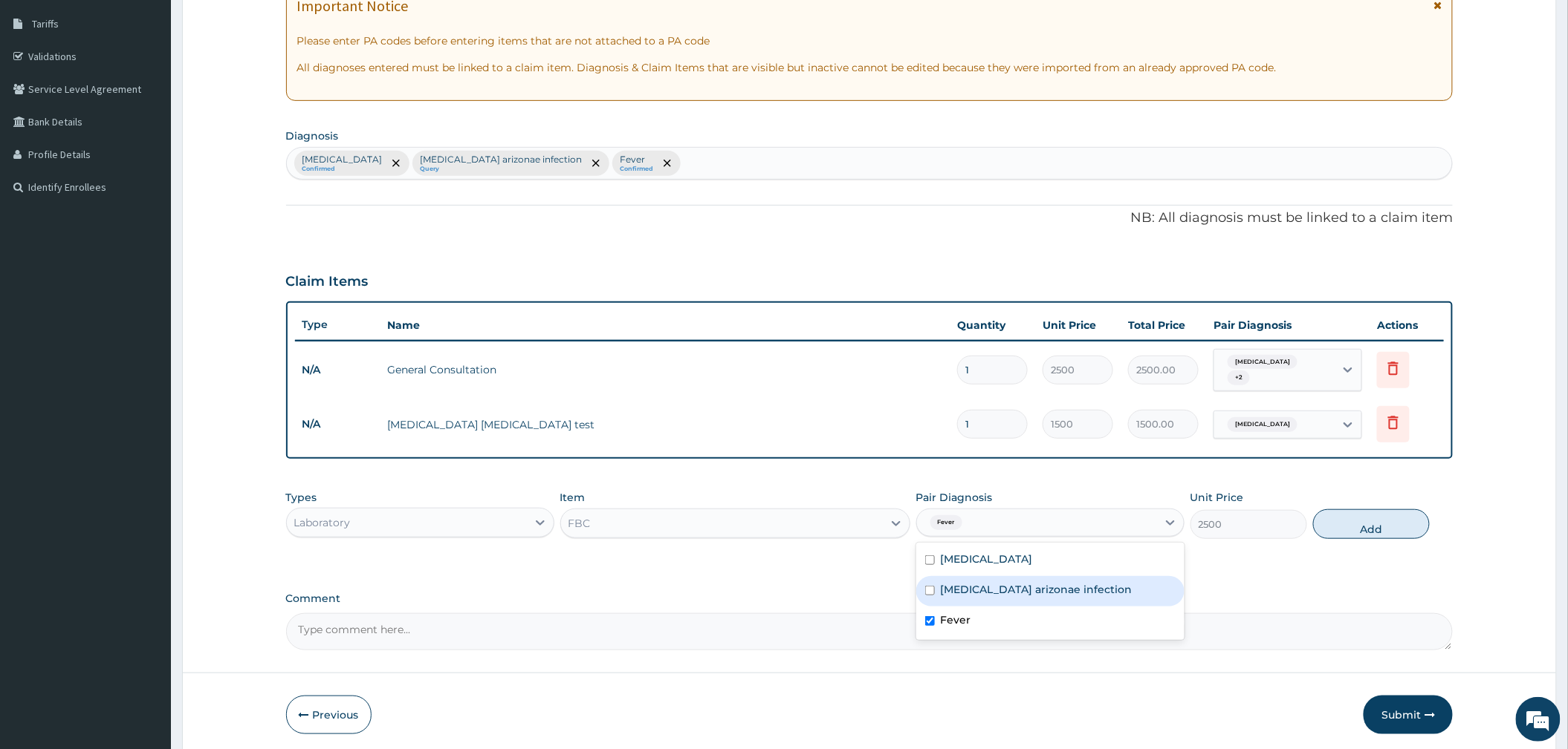
click at [991, 592] on div "[MEDICAL_DATA] arizonae infection" at bounding box center [1050, 591] width 268 height 31
checkbox input "true"
drag, startPoint x: 1346, startPoint y: 519, endPoint x: 848, endPoint y: 573, distance: 500.9
click at [1344, 519] on button "Add" at bounding box center [1371, 524] width 116 height 30
type input "0"
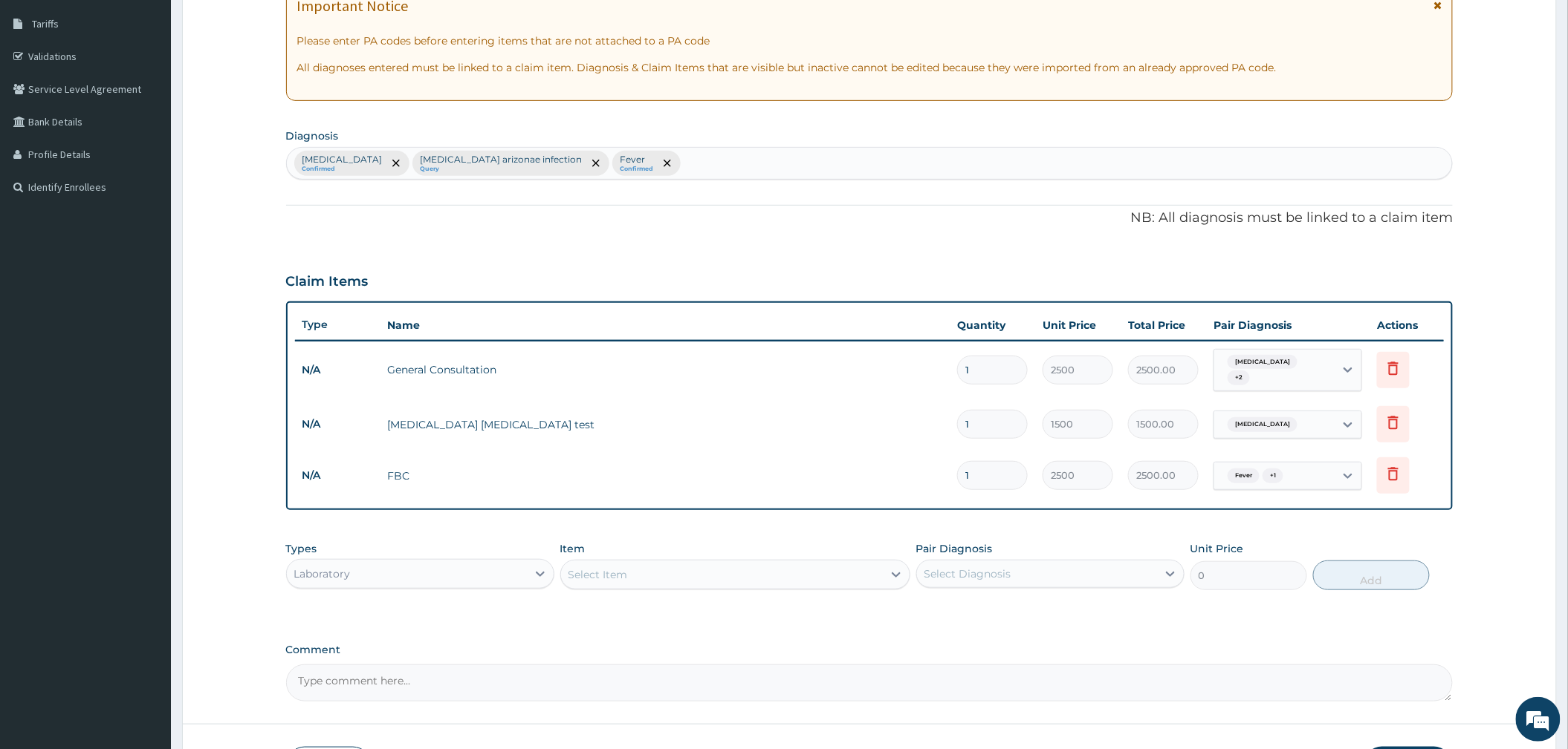
click at [420, 569] on div "Laboratory" at bounding box center [407, 574] width 240 height 24
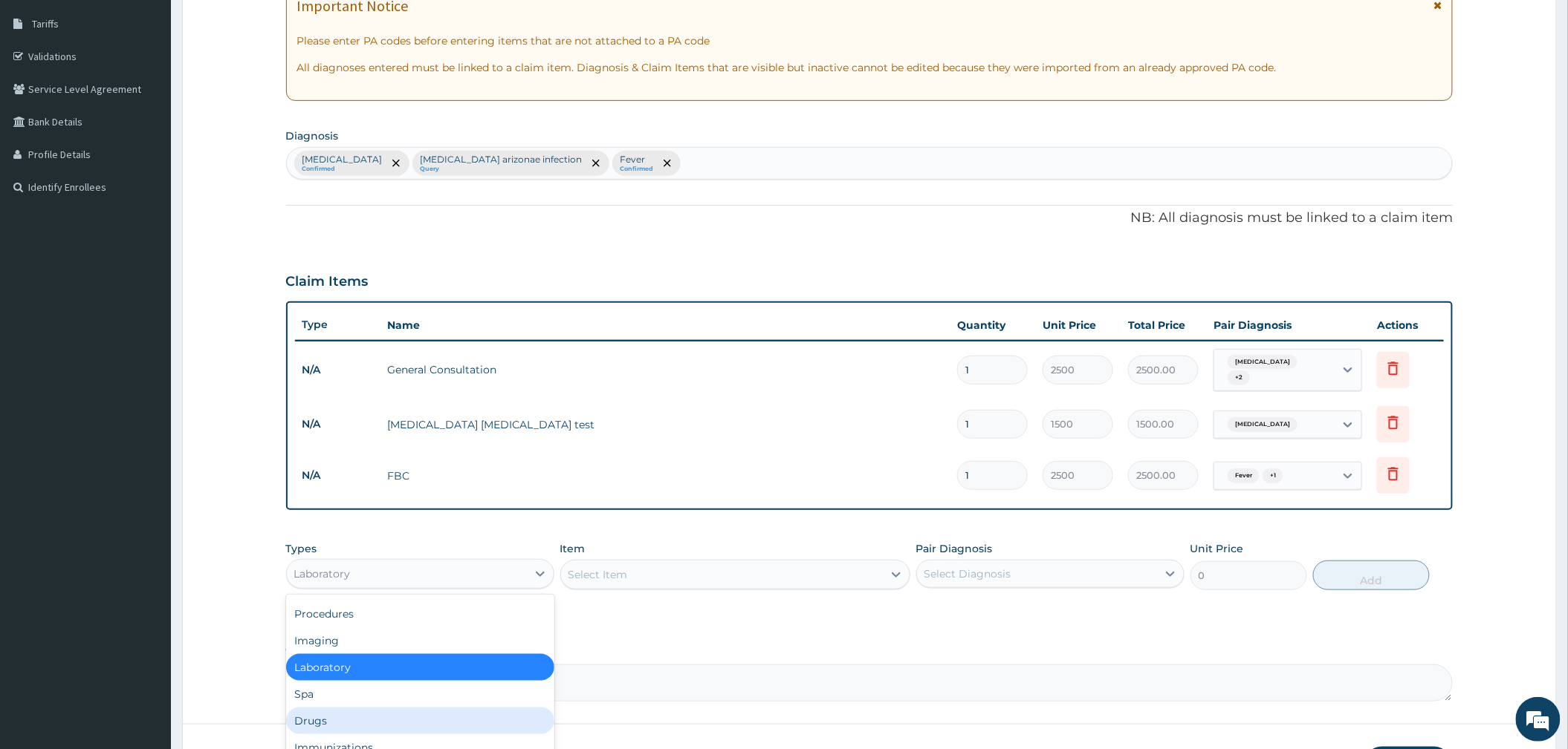
click at [360, 710] on div "Drugs" at bounding box center [420, 721] width 268 height 27
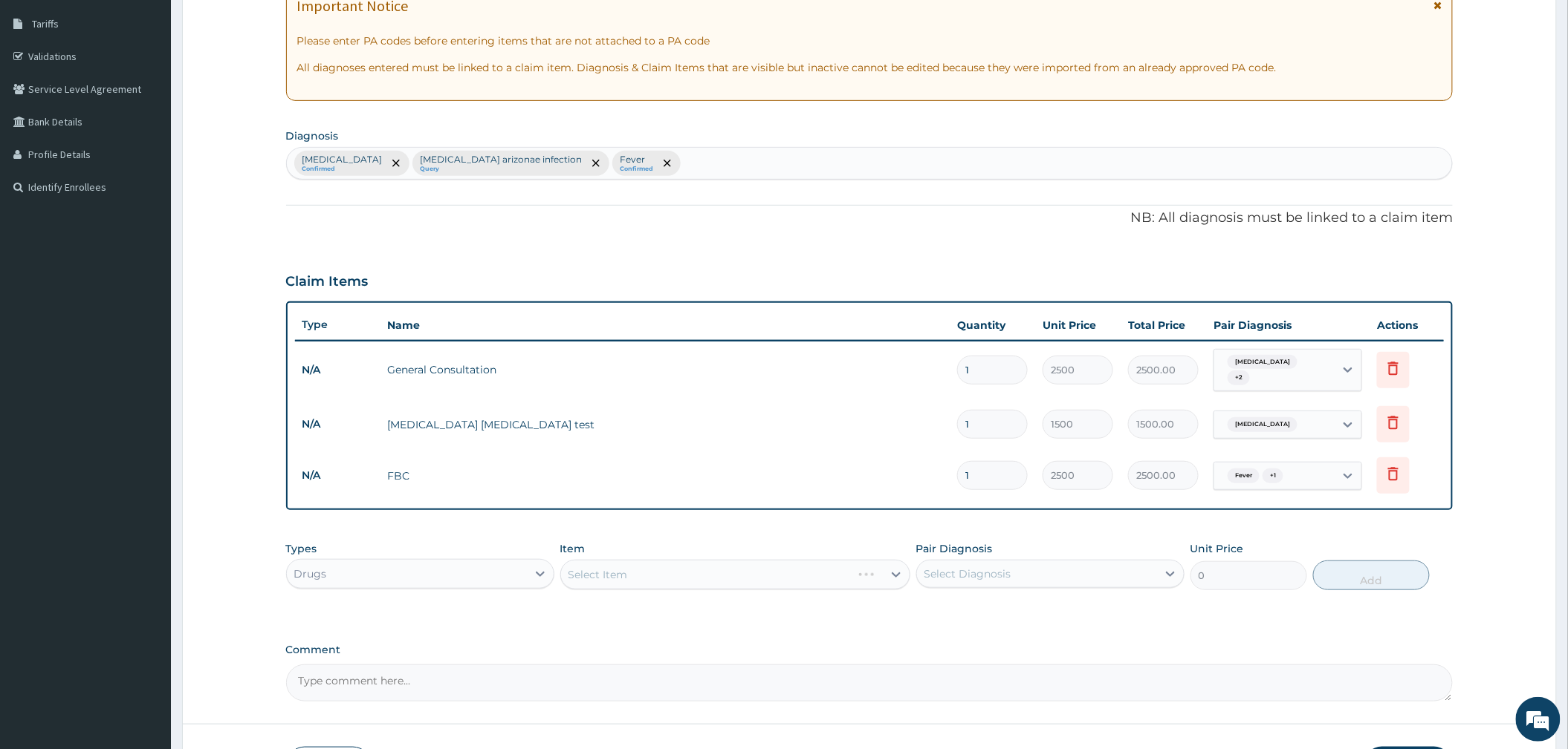
click at [969, 584] on div "Pair Diagnosis Select Diagnosis" at bounding box center [1050, 566] width 268 height 49
click at [964, 571] on div "Select Diagnosis" at bounding box center [967, 574] width 87 height 15
click at [987, 603] on div "[MEDICAL_DATA]" at bounding box center [1050, 612] width 268 height 31
checkbox input "true"
click at [760, 569] on div "Select Item" at bounding box center [721, 575] width 322 height 24
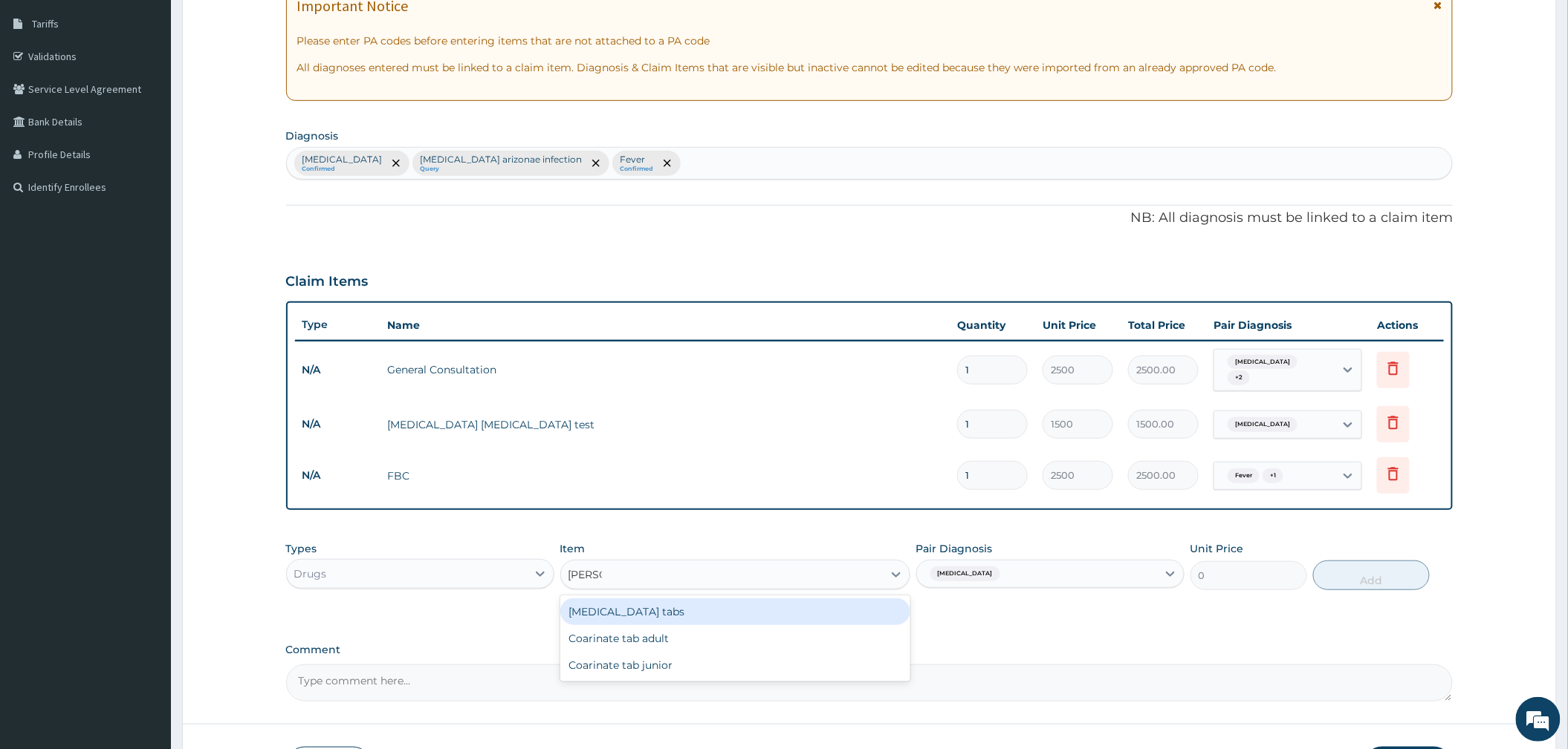
type input "COART"
click at [721, 606] on div "[MEDICAL_DATA] tabs" at bounding box center [734, 612] width 350 height 27
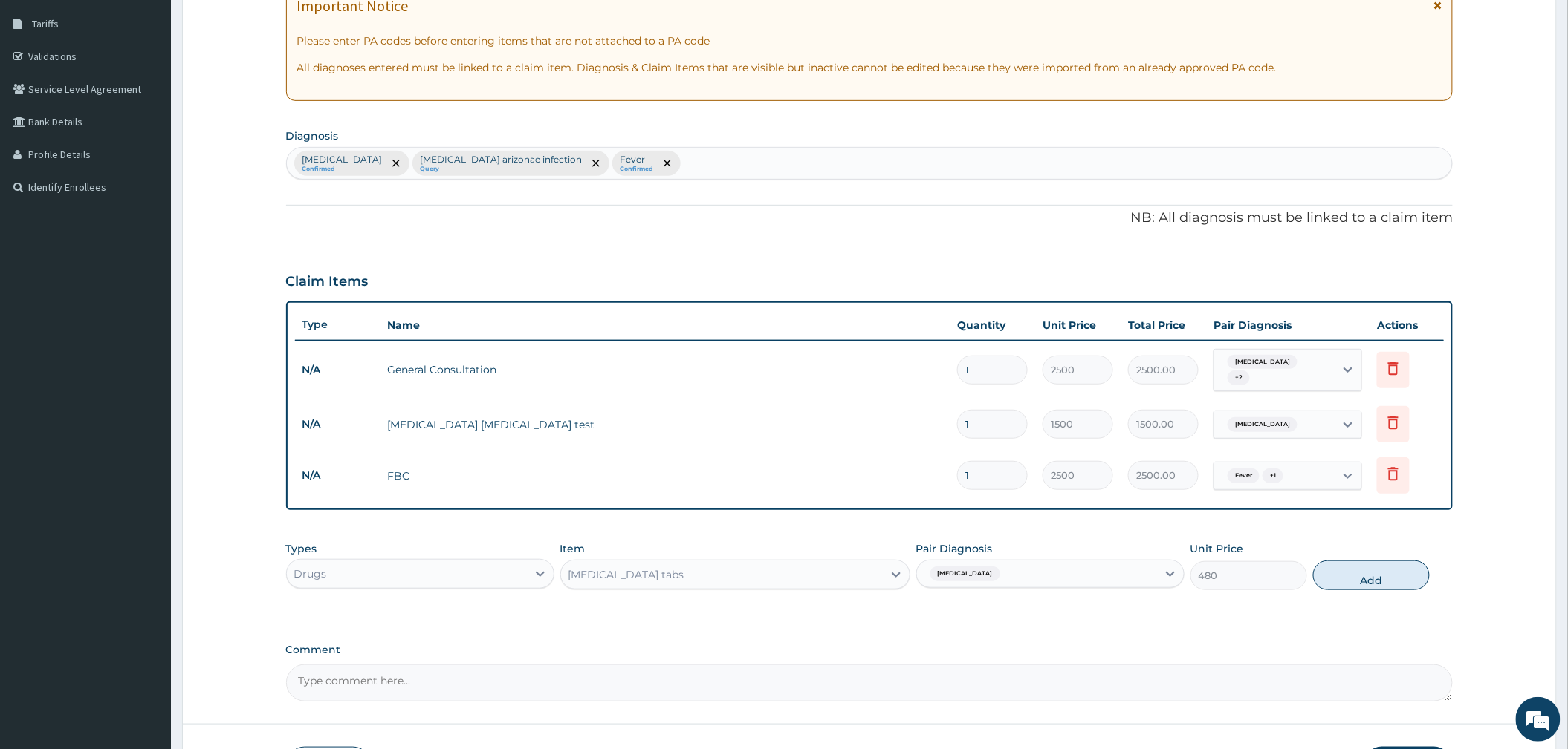
click at [1359, 578] on button "Add" at bounding box center [1371, 575] width 116 height 30
type input "0"
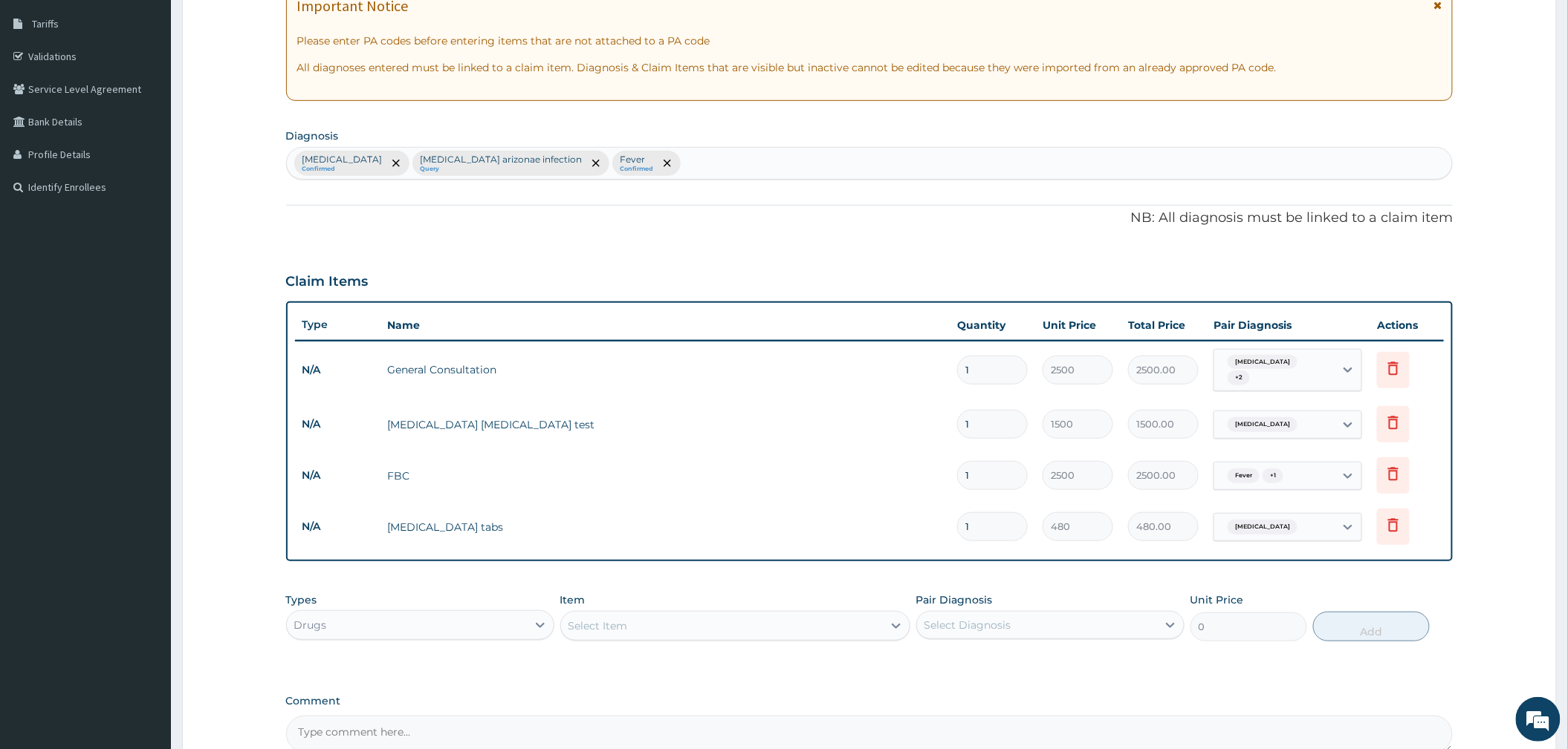
click at [937, 618] on div "Select Diagnosis" at bounding box center [967, 625] width 87 height 15
click at [951, 654] on label "[MEDICAL_DATA]" at bounding box center [986, 661] width 92 height 15
checkbox input "true"
click at [801, 616] on div "Select Item" at bounding box center [721, 626] width 322 height 24
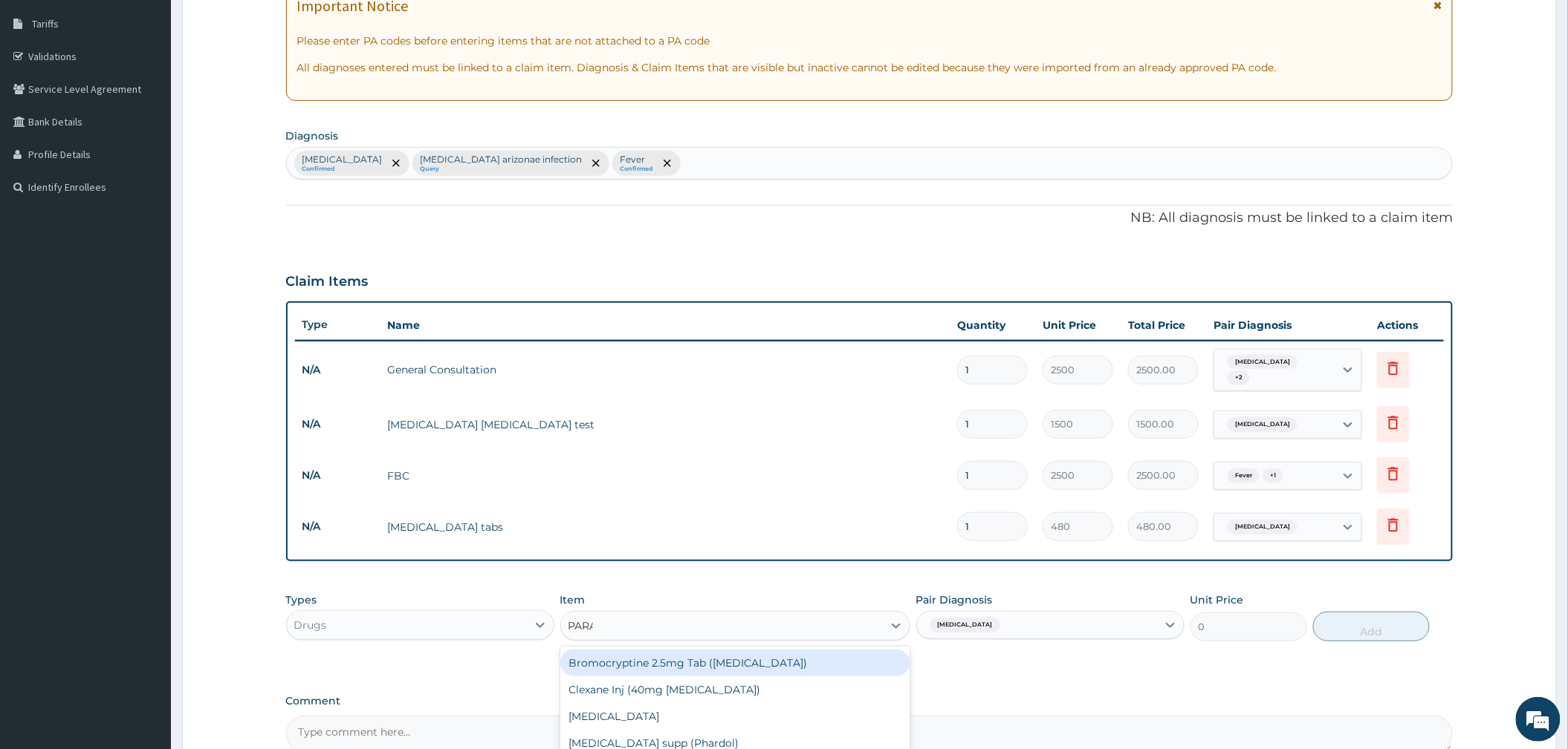
type input "PARAC"
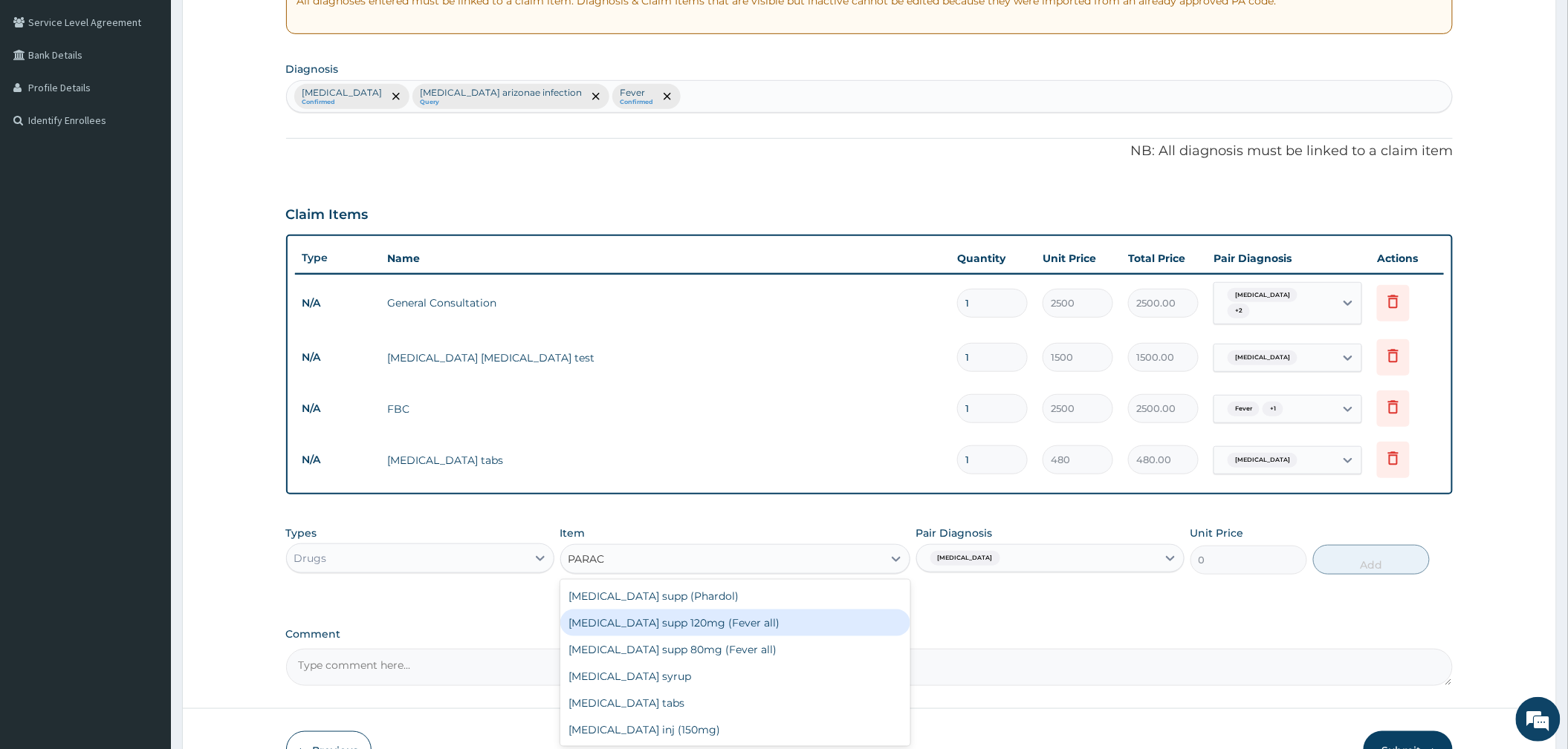
scroll to position [391, 0]
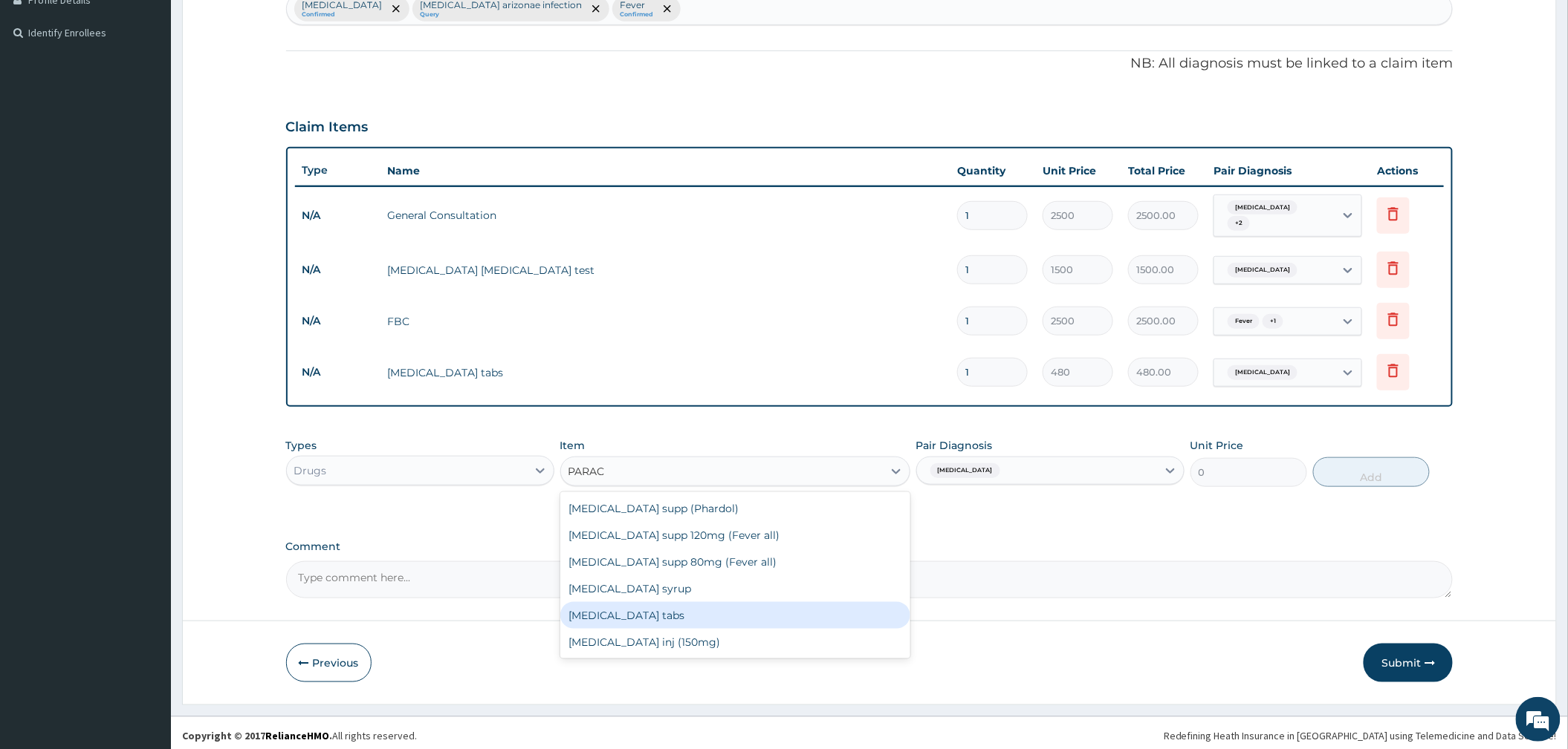
click at [683, 602] on div "[MEDICAL_DATA] tabs" at bounding box center [734, 615] width 350 height 27
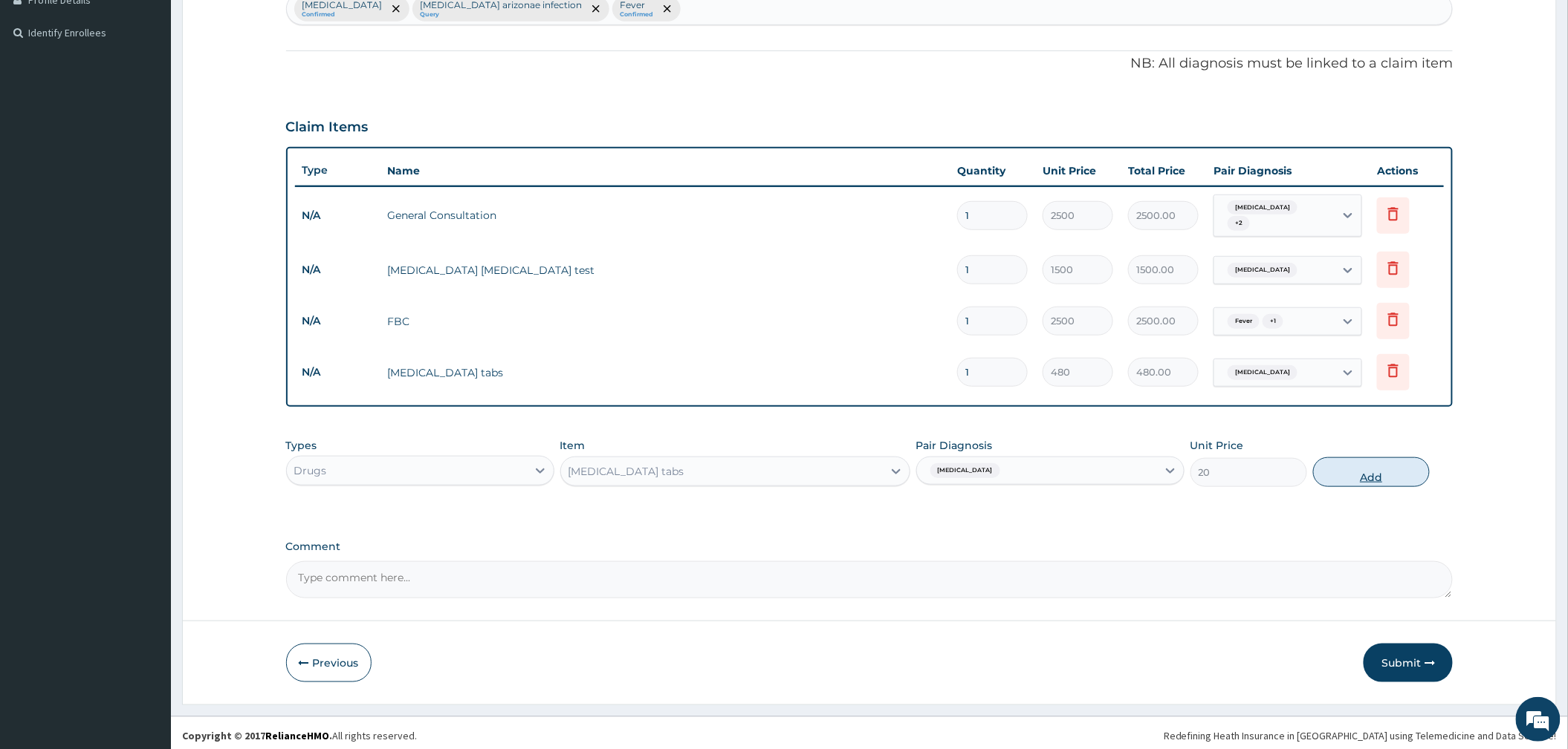
click at [1356, 464] on button "Add" at bounding box center [1371, 472] width 116 height 30
type input "0"
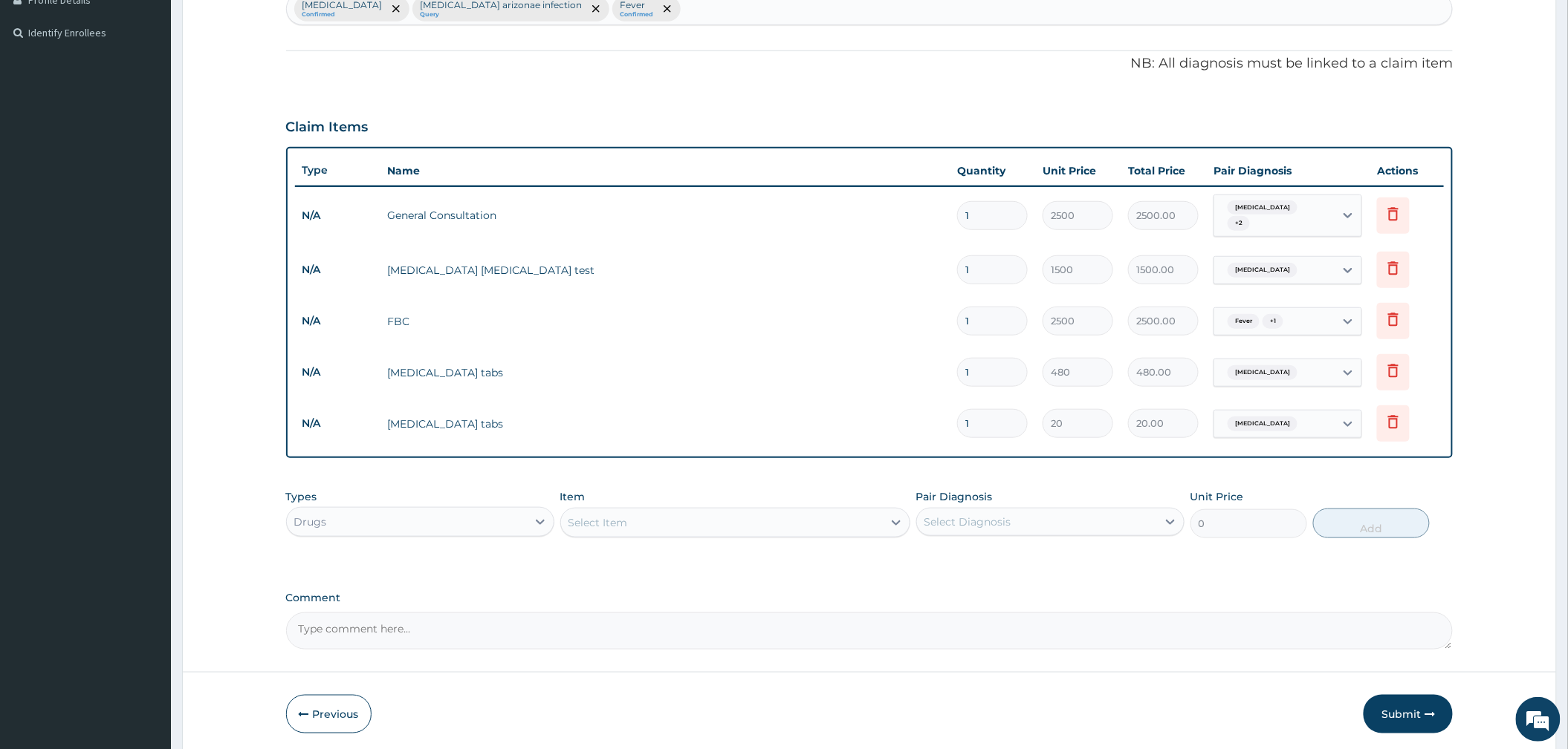
click at [806, 512] on div "Select Item" at bounding box center [721, 523] width 322 height 24
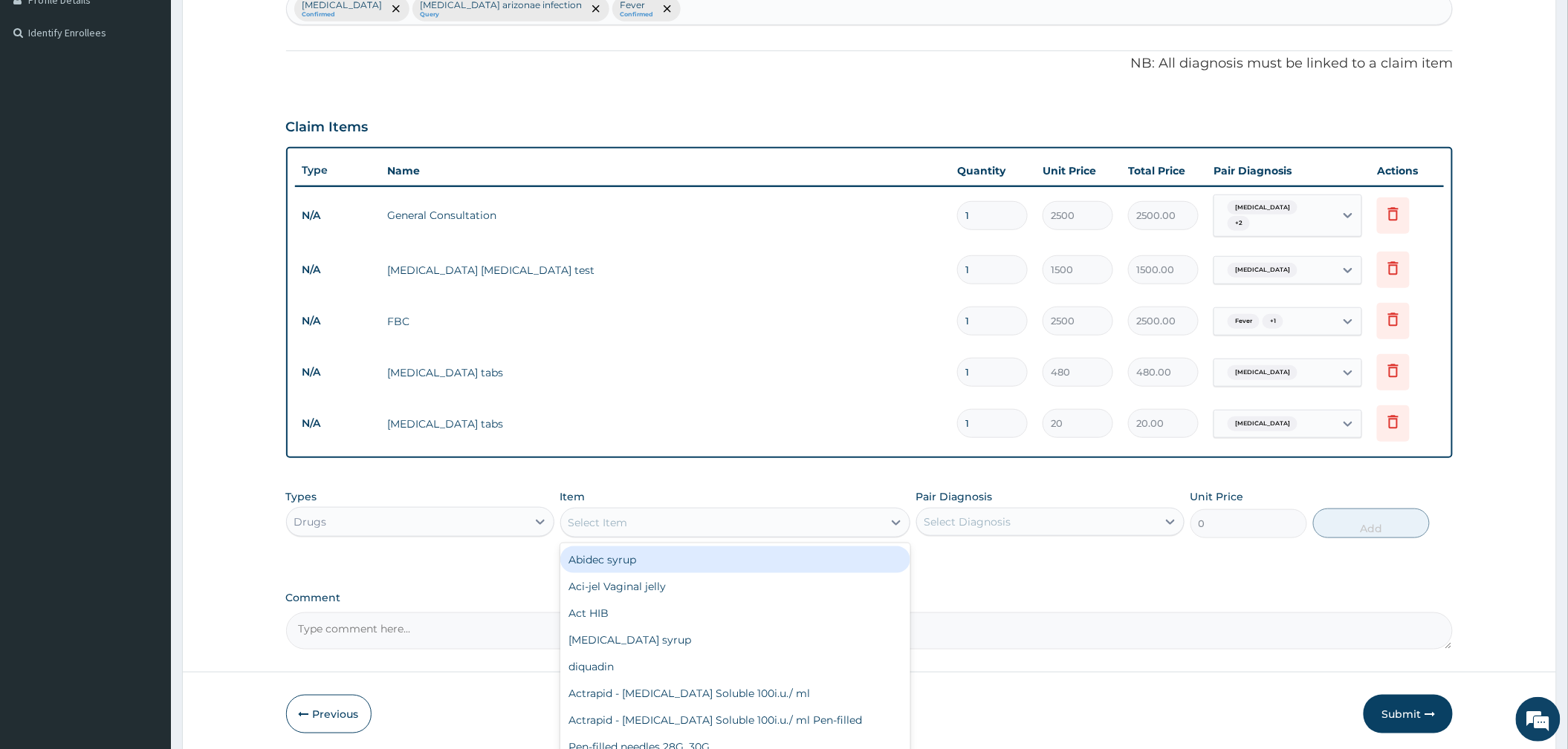
click at [997, 426] on input "1" at bounding box center [992, 424] width 71 height 29
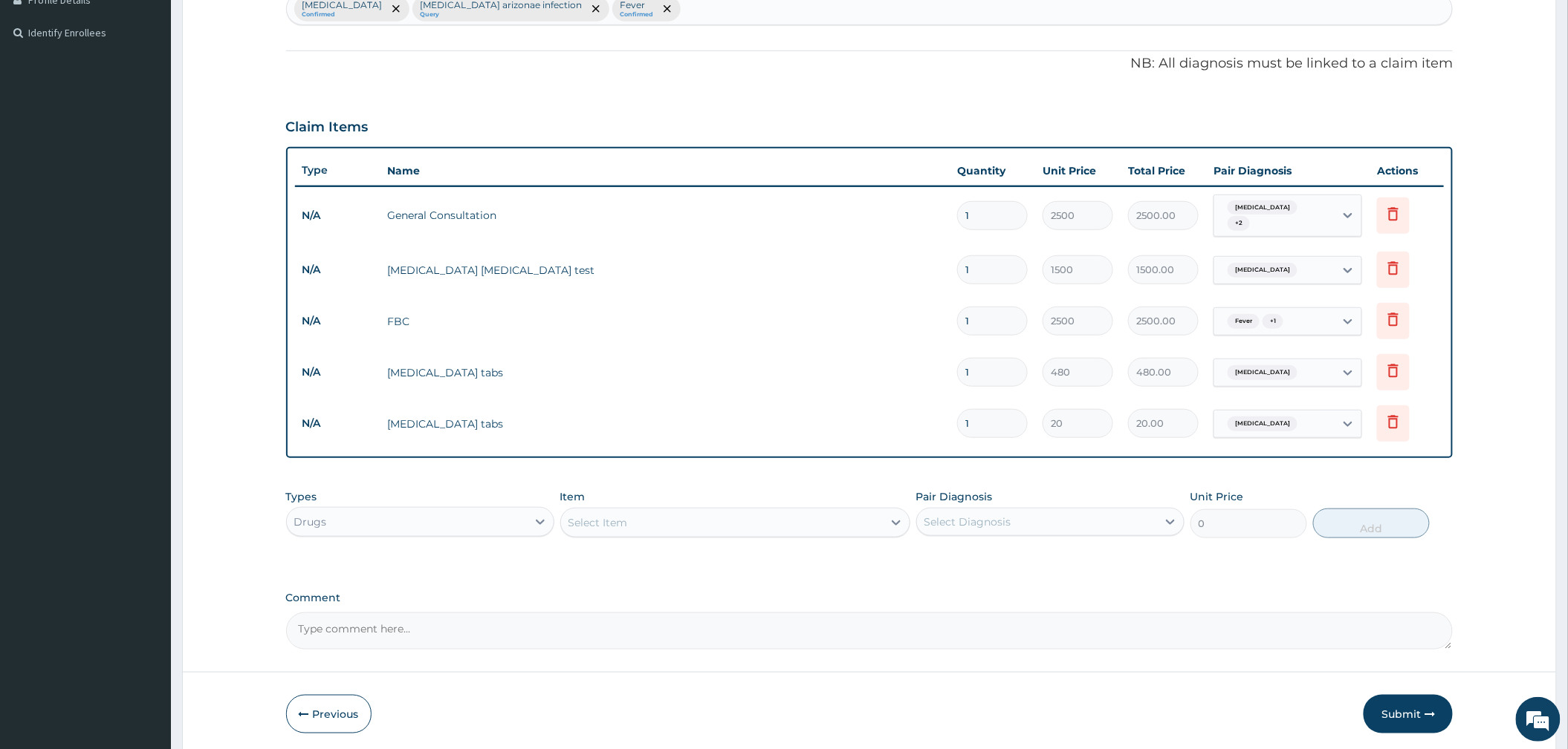
type input "18"
type input "360.00"
type input "18"
click at [992, 362] on input "1" at bounding box center [992, 372] width 71 height 29
type input "0.00"
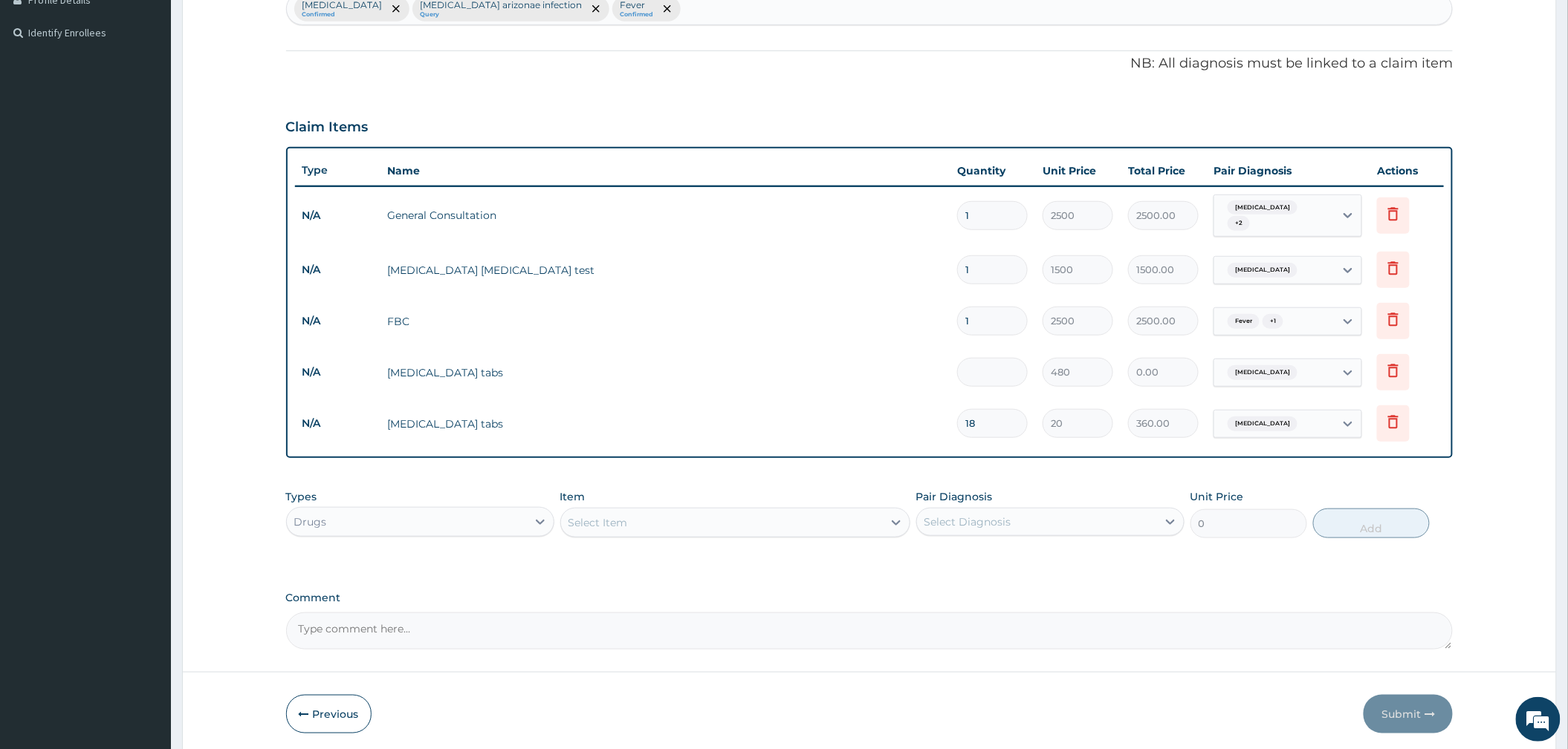
type input "6"
type input "2880.00"
type input "7"
type input "3360.00"
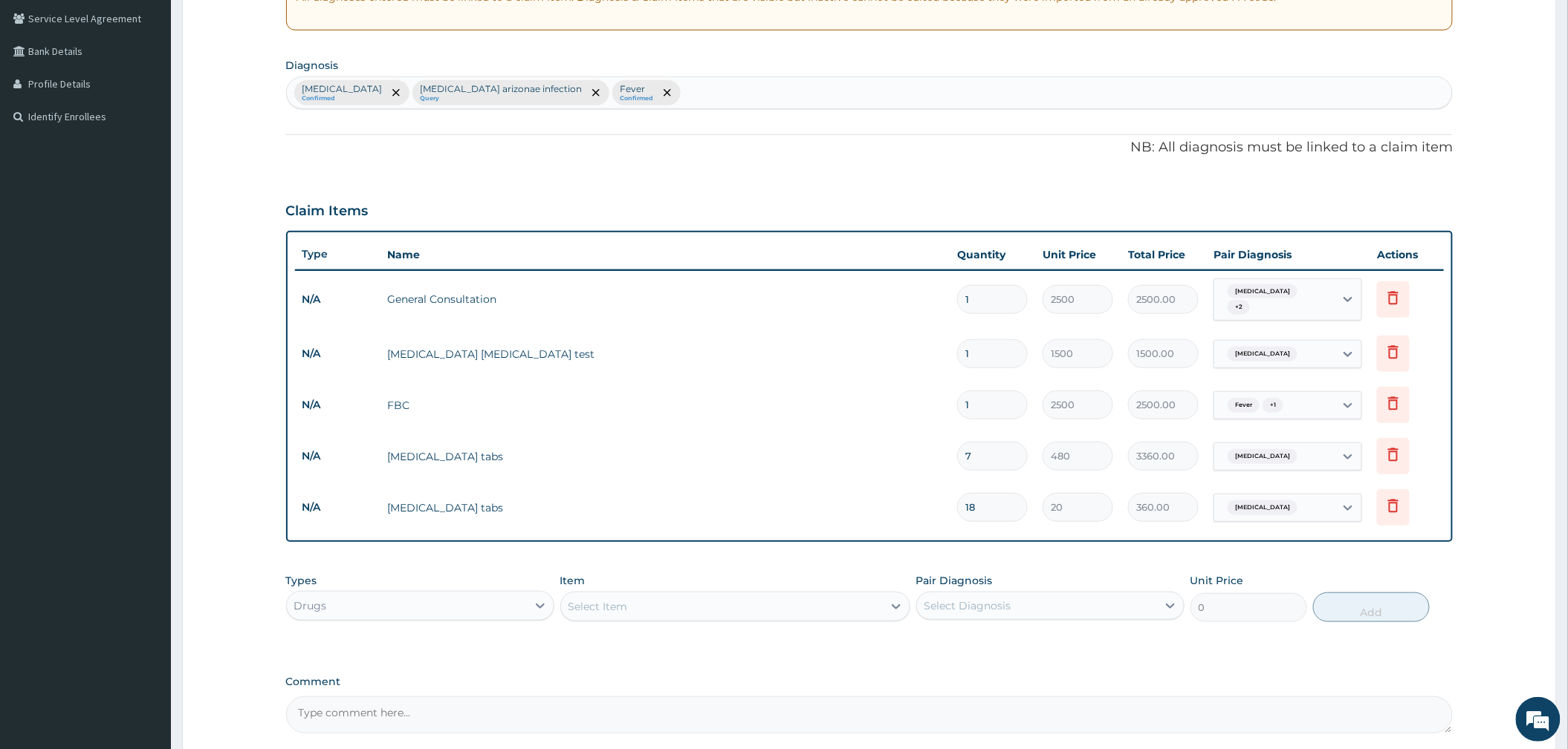
scroll to position [442, 0]
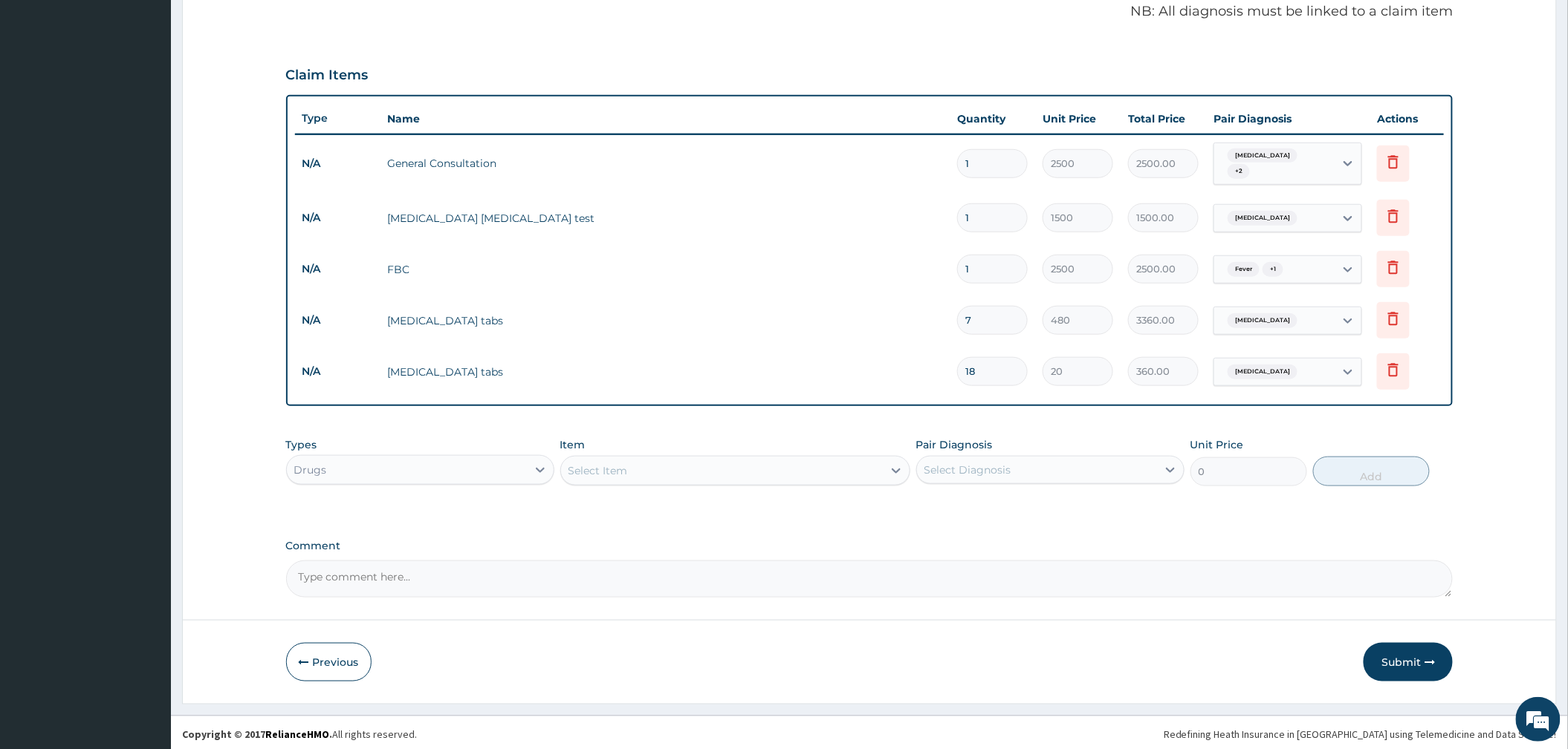
type input "0.00"
type input "6"
type input "2880.00"
type input "6"
click at [1397, 667] on button "Submit" at bounding box center [1408, 662] width 89 height 39
